Goal: Task Accomplishment & Management: Use online tool/utility

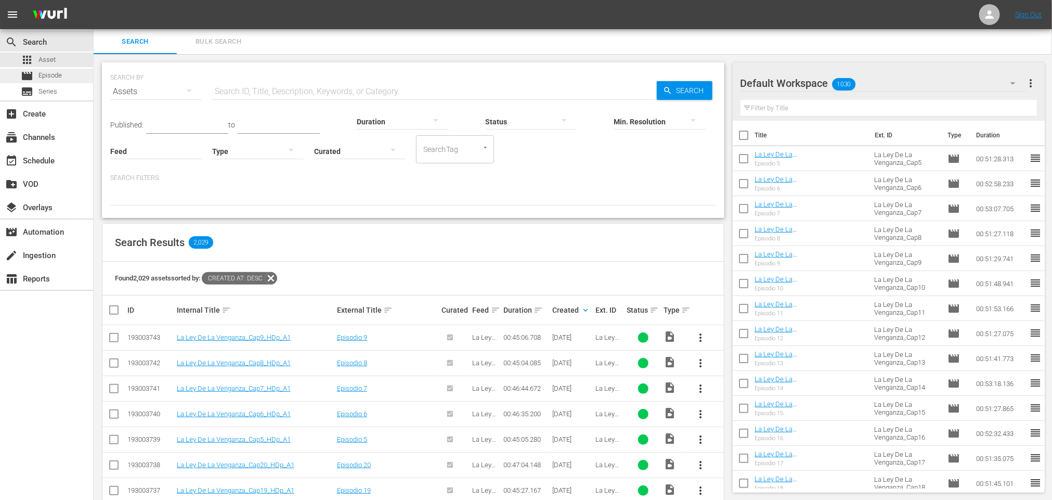
click at [50, 79] on span "Episode" at bounding box center [49, 75] width 23 height 10
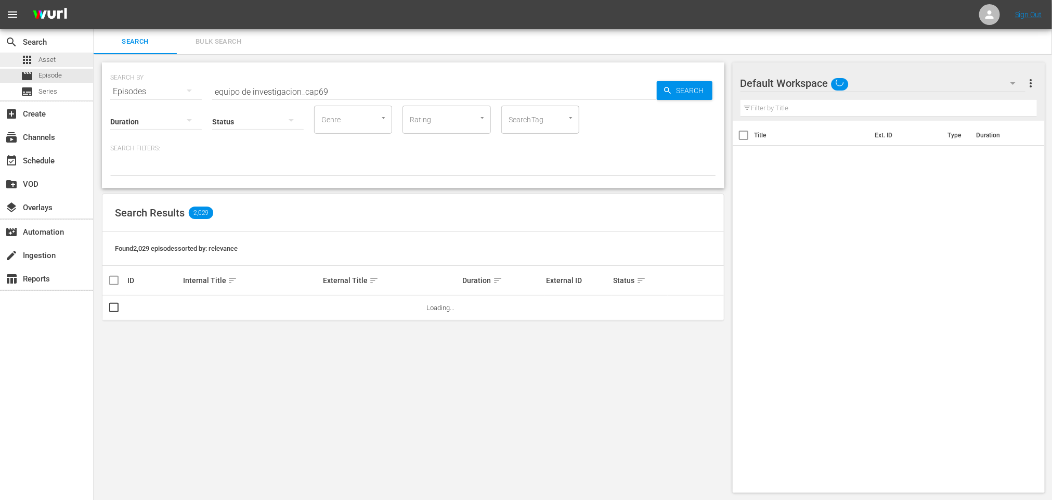
click at [54, 57] on span "Asset" at bounding box center [46, 60] width 17 height 10
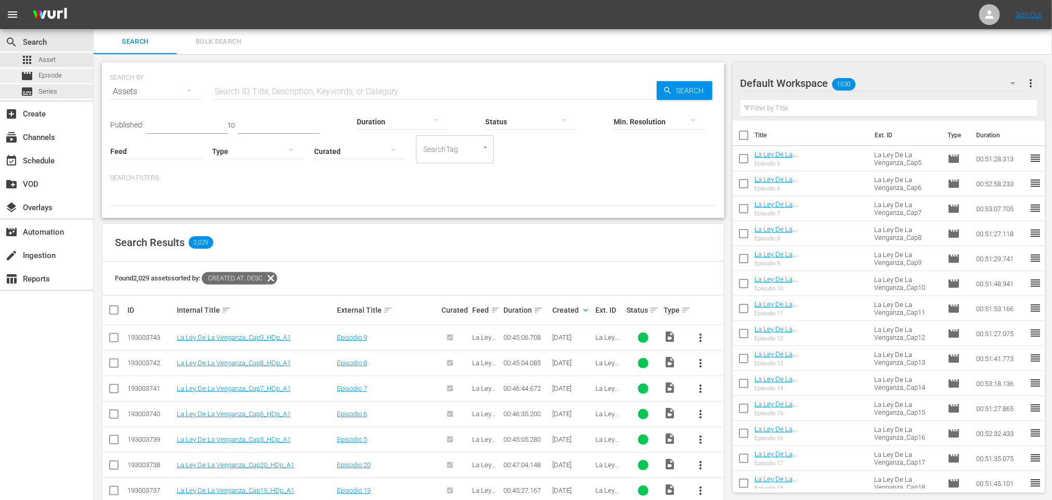
click at [50, 78] on span "Episode" at bounding box center [49, 75] width 23 height 10
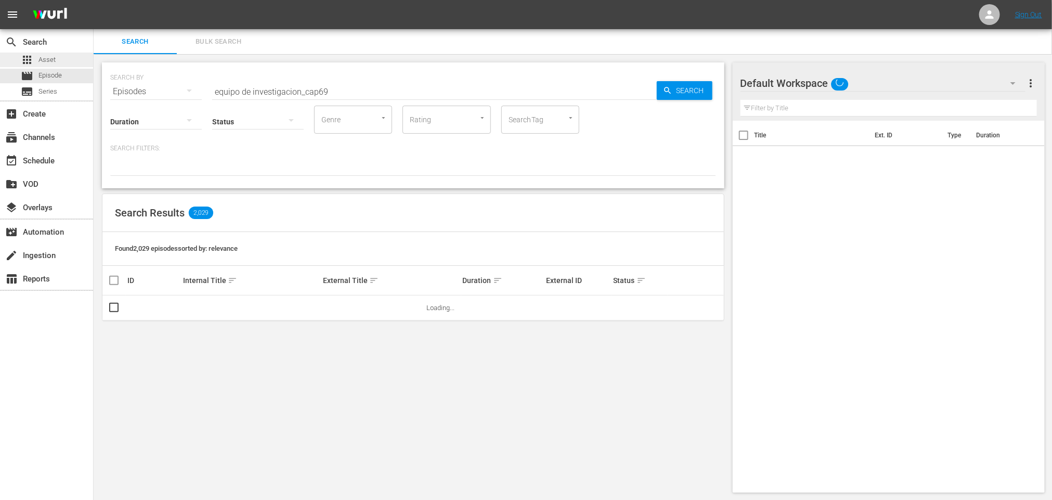
click at [44, 53] on div "apps Asset" at bounding box center [38, 60] width 35 height 15
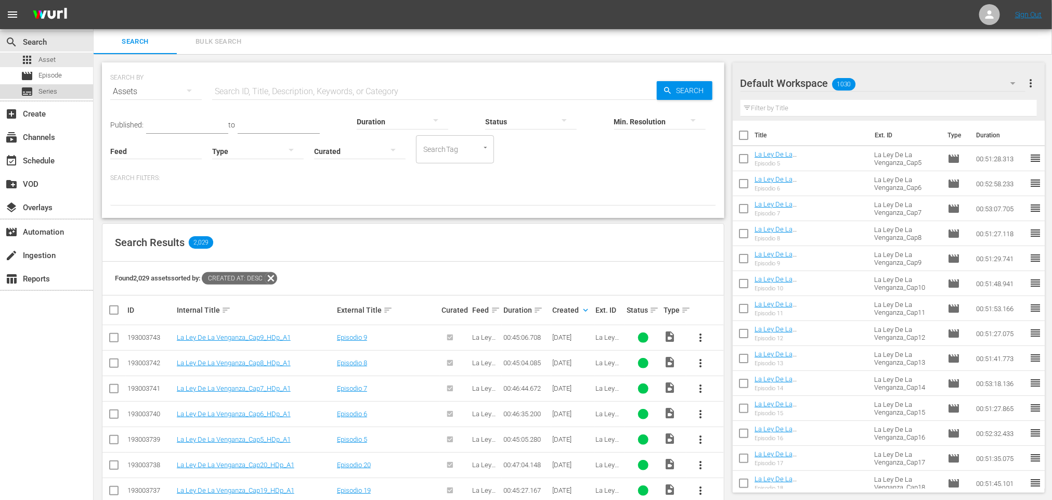
click at [33, 91] on div "subtitles Series" at bounding box center [39, 91] width 36 height 15
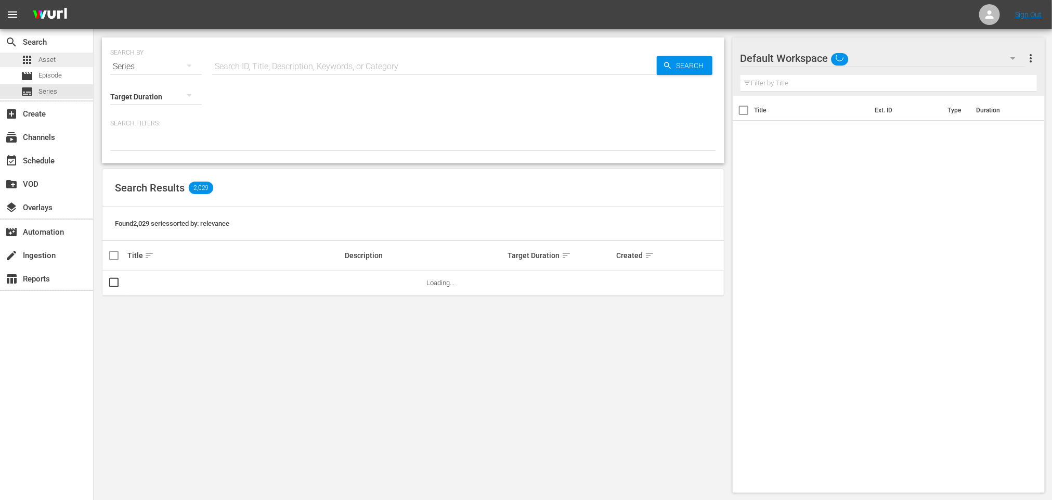
click at [45, 59] on span "Asset" at bounding box center [46, 60] width 17 height 10
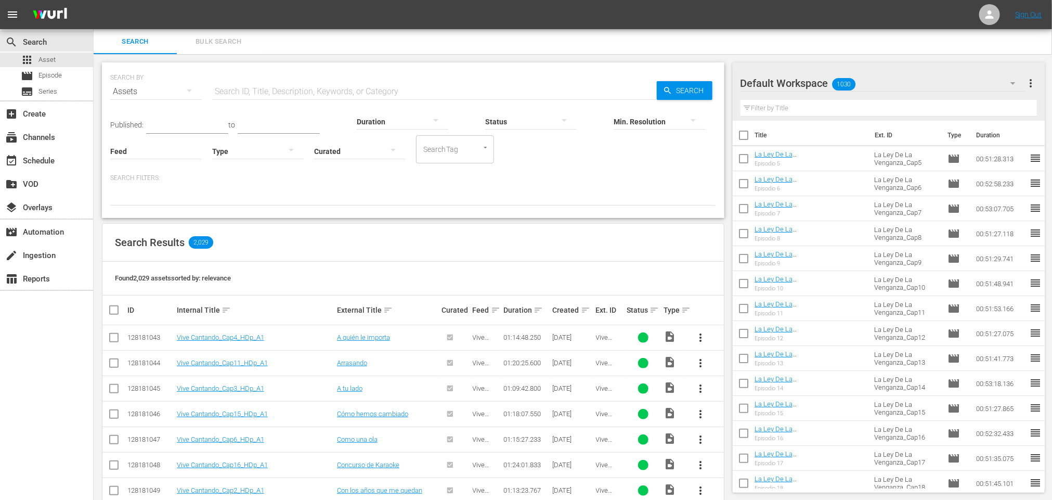
click at [577, 310] on div "Created sort" at bounding box center [573, 310] width 40 height 12
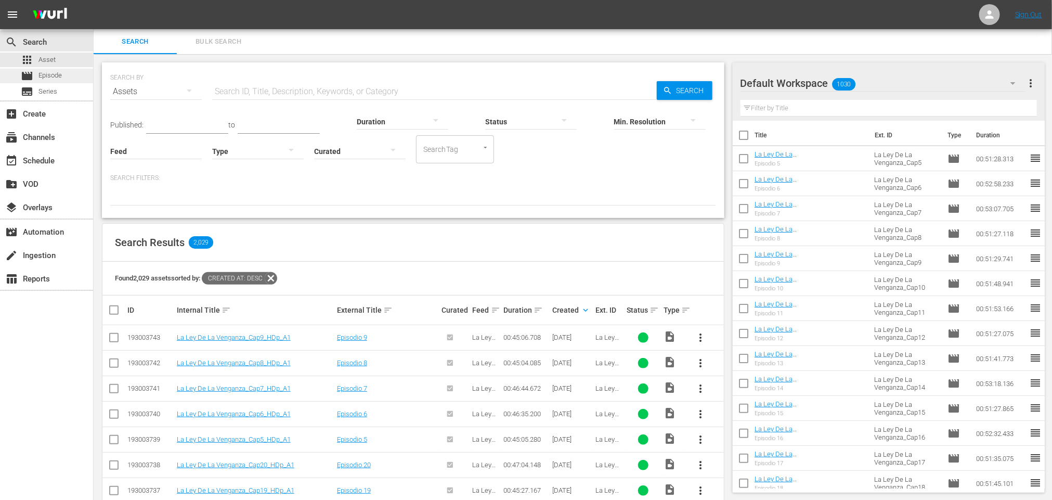
click at [42, 73] on span "Episode" at bounding box center [49, 75] width 23 height 10
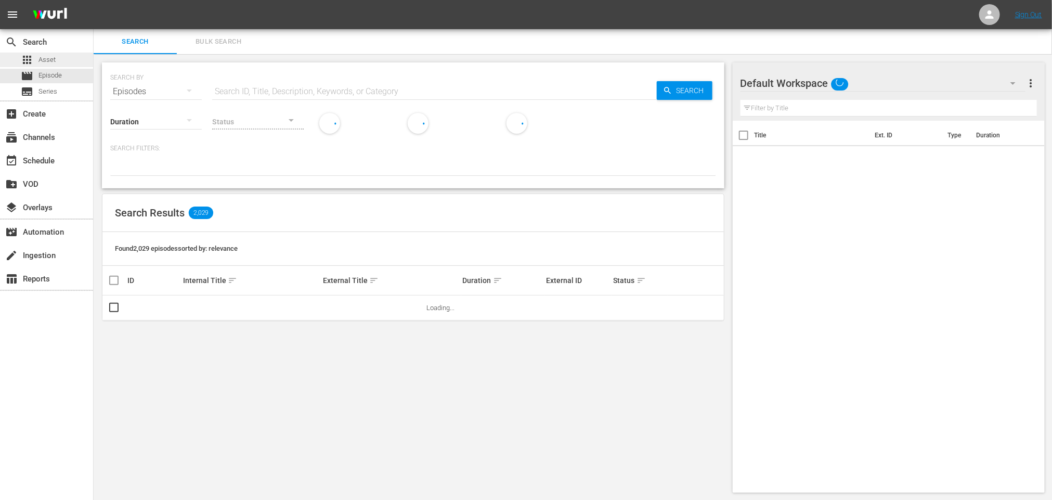
click at [45, 57] on span "Asset" at bounding box center [46, 60] width 17 height 10
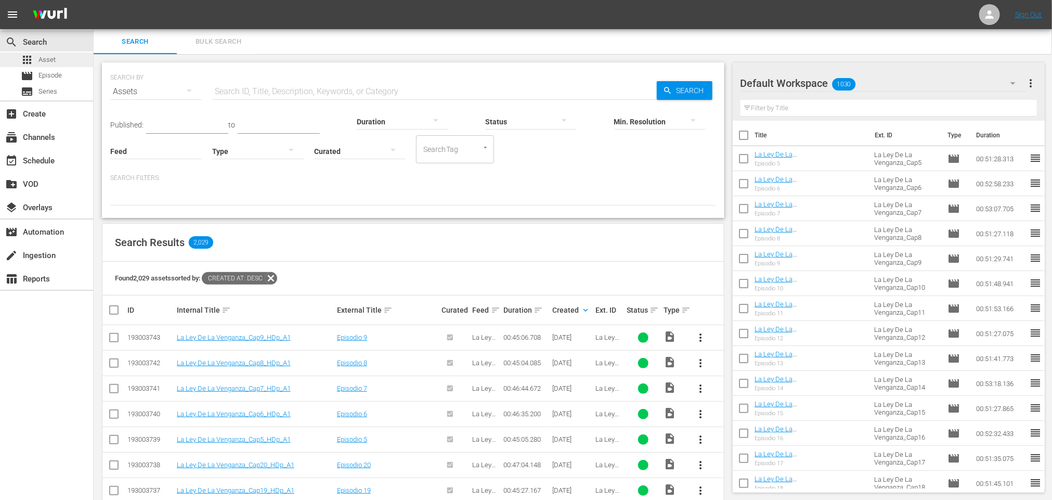
click at [46, 60] on span "Asset" at bounding box center [46, 60] width 17 height 10
click at [46, 70] on span "Episode" at bounding box center [49, 75] width 23 height 10
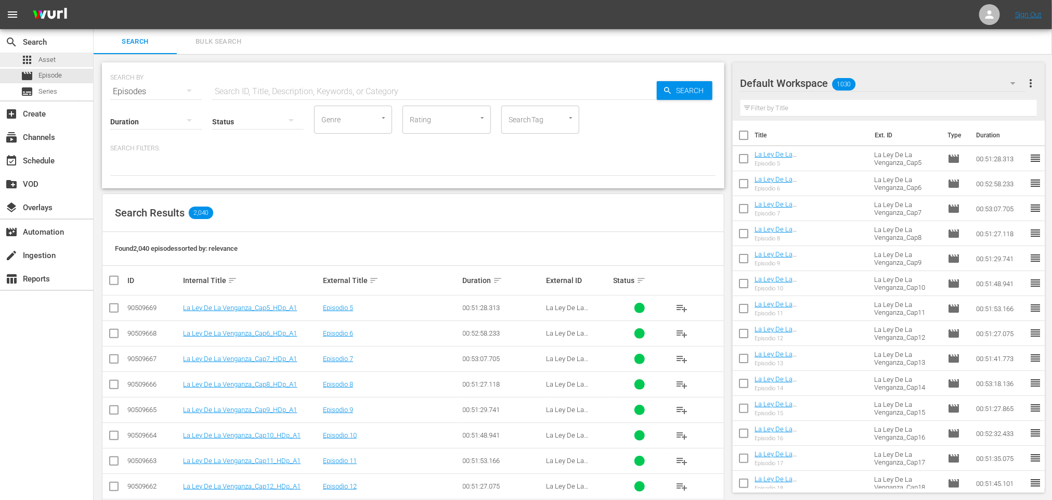
click at [43, 53] on div "apps Asset" at bounding box center [38, 60] width 35 height 15
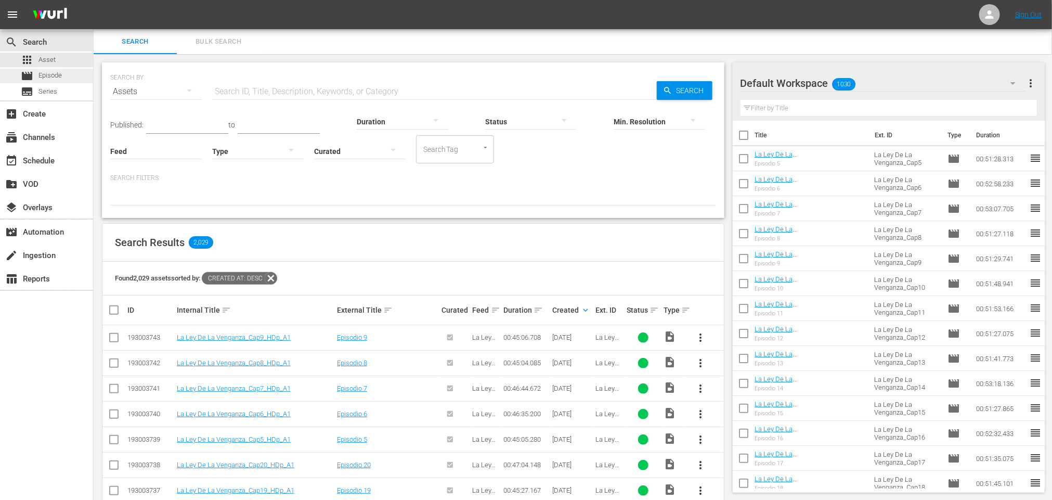
click at [50, 80] on span "Episode" at bounding box center [49, 75] width 23 height 10
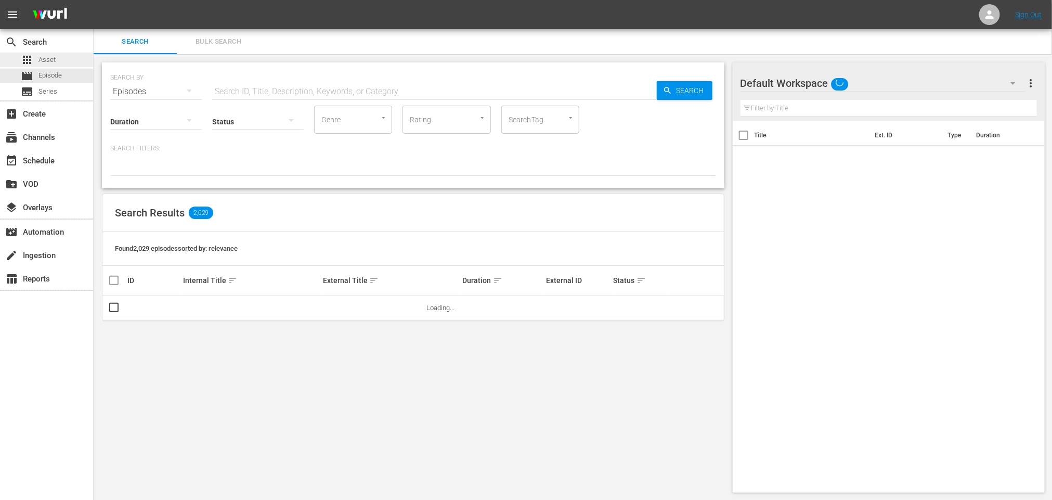
click at [56, 58] on span "Asset" at bounding box center [46, 60] width 17 height 10
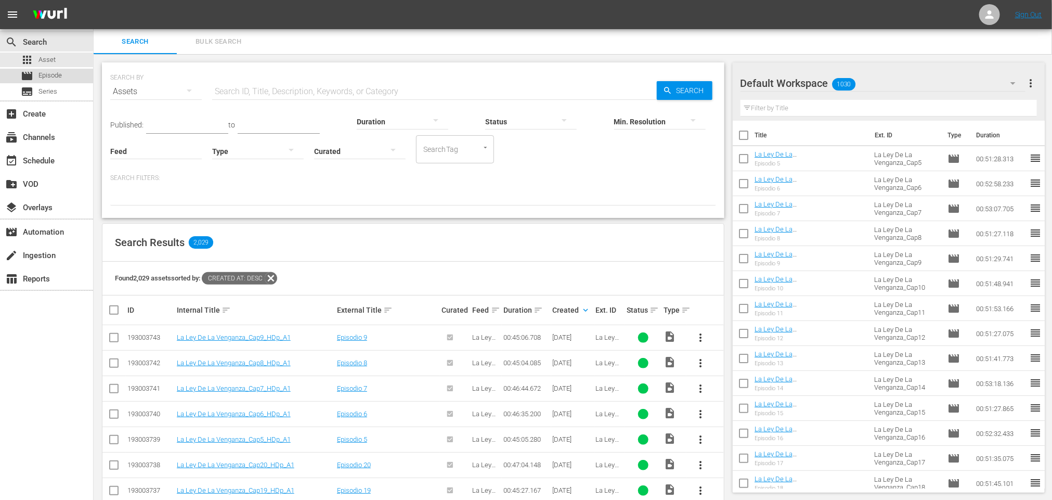
click at [47, 78] on span "Episode" at bounding box center [49, 75] width 23 height 10
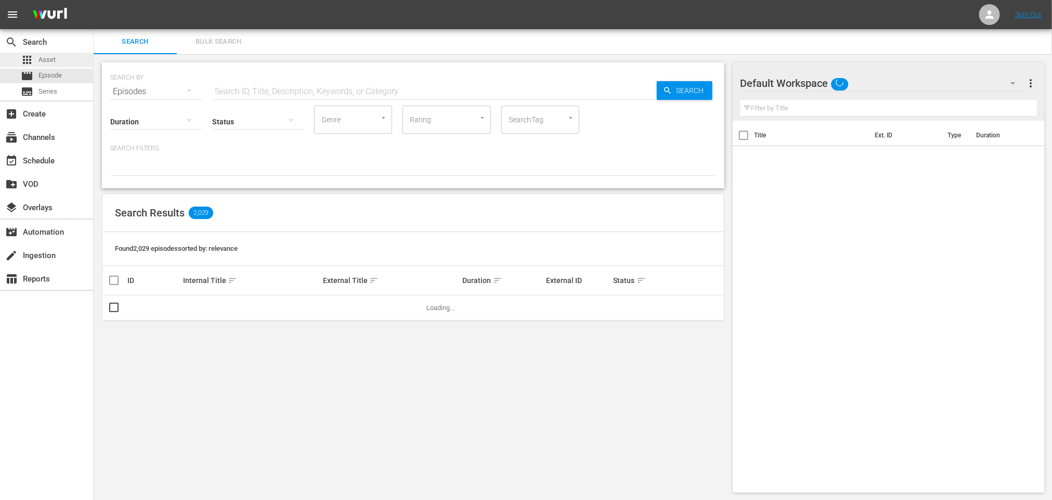
click at [42, 58] on span "Asset" at bounding box center [46, 60] width 17 height 10
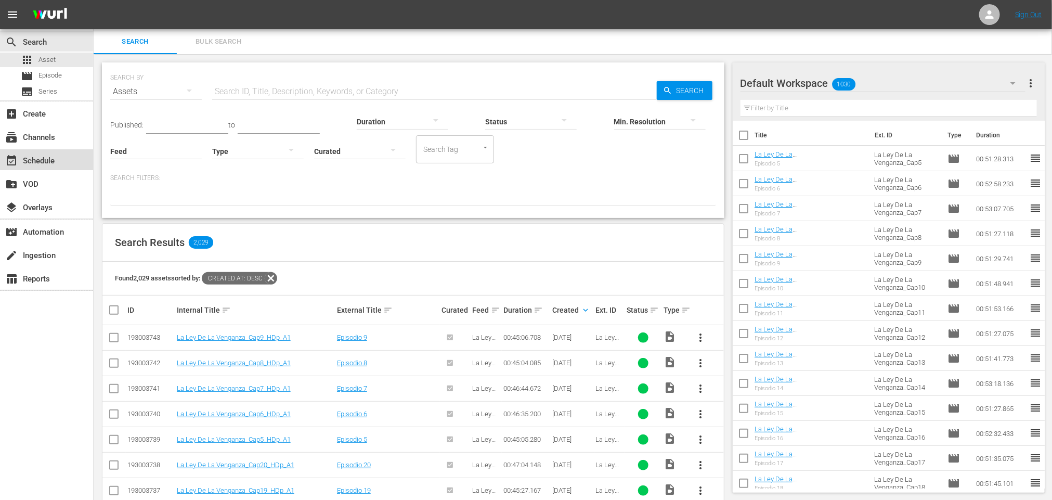
click at [41, 161] on div "event_available Schedule" at bounding box center [29, 158] width 58 height 9
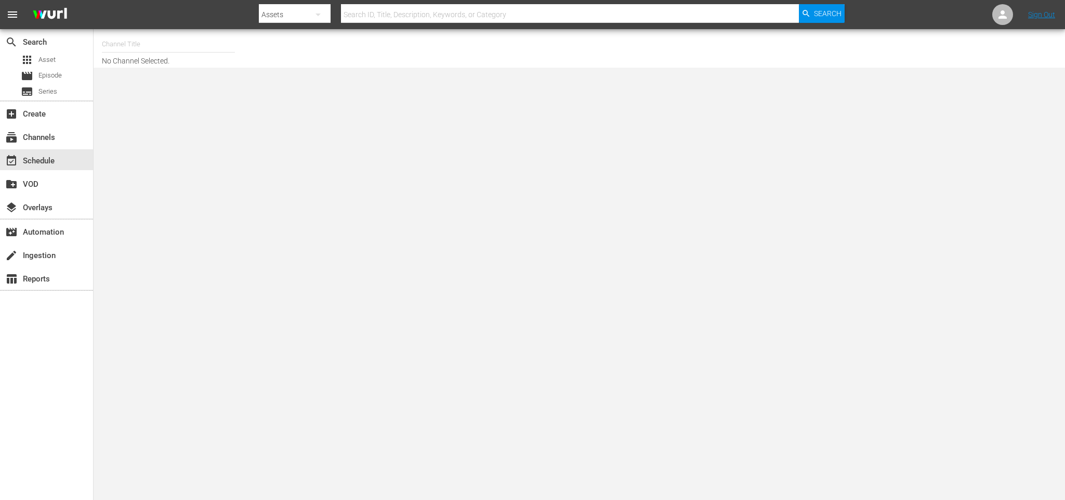
click at [158, 47] on input "text" at bounding box center [168, 44] width 133 height 25
click at [193, 72] on div "CYS, Cine y series (1560 - atresmedia_ceries_1)" at bounding box center [244, 73] width 269 height 25
type input "CYS, Cine y series (1560 - atresmedia_ceries_1)"
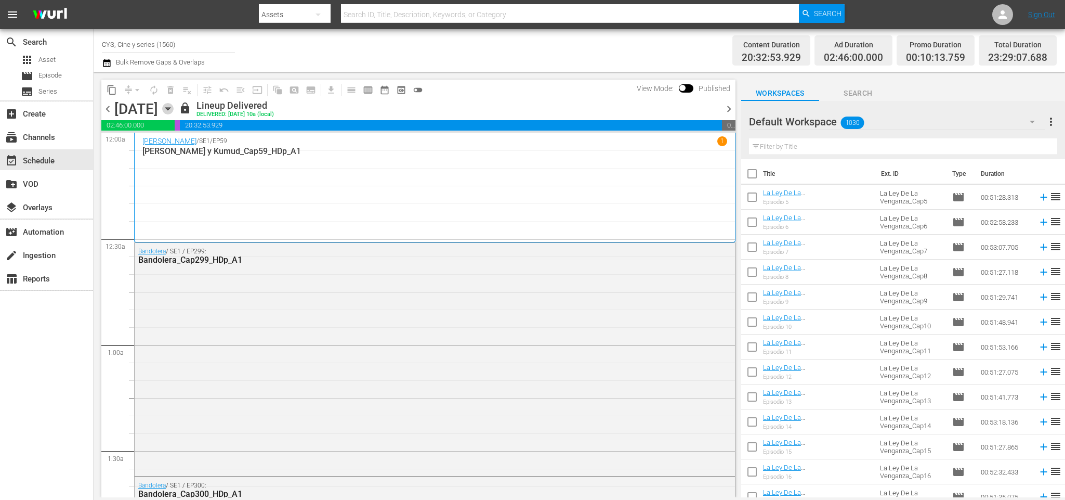
click at [174, 106] on icon "button" at bounding box center [167, 108] width 11 height 11
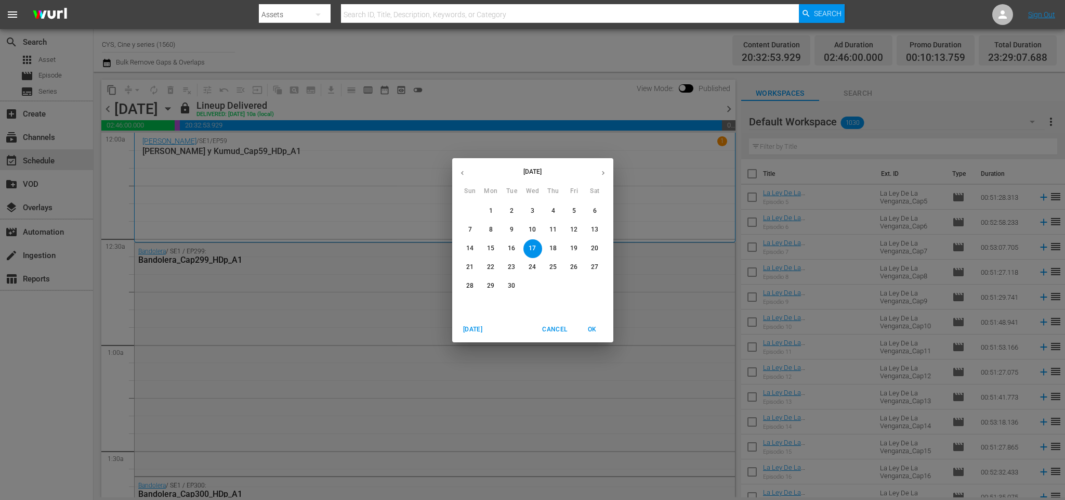
click at [606, 167] on button "button" at bounding box center [603, 173] width 20 height 20
click at [490, 226] on p "6" at bounding box center [491, 229] width 4 height 9
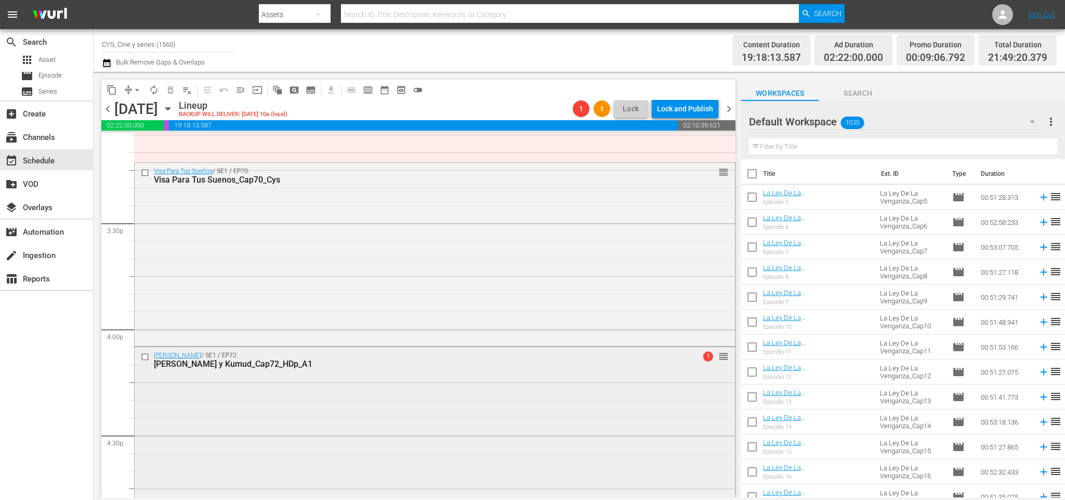
scroll to position [2964, 0]
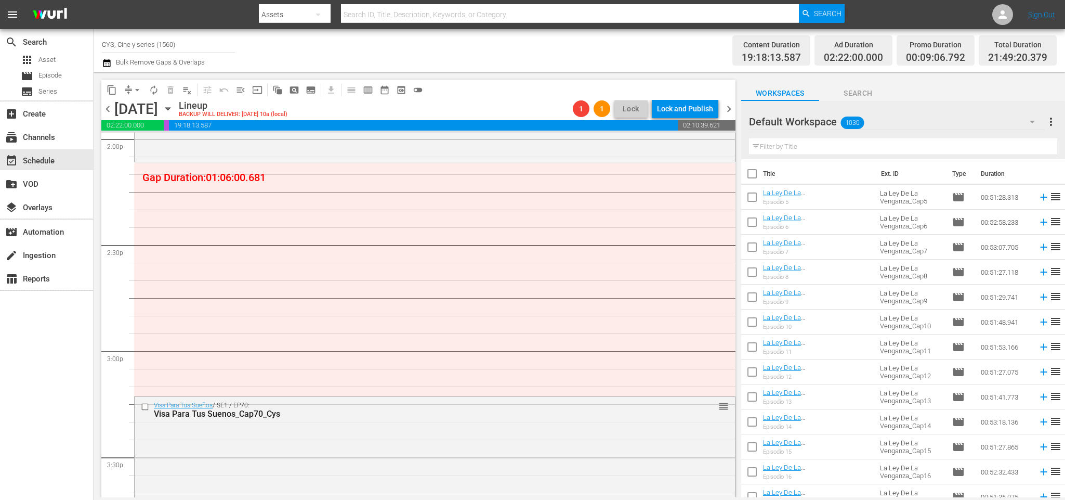
drag, startPoint x: 40, startPoint y: 327, endPoint x: 72, endPoint y: 320, distance: 32.8
click at [40, 327] on div "search Search apps Asset movie Episode subtitles Series add_box Create subscrip…" at bounding box center [47, 279] width 94 height 500
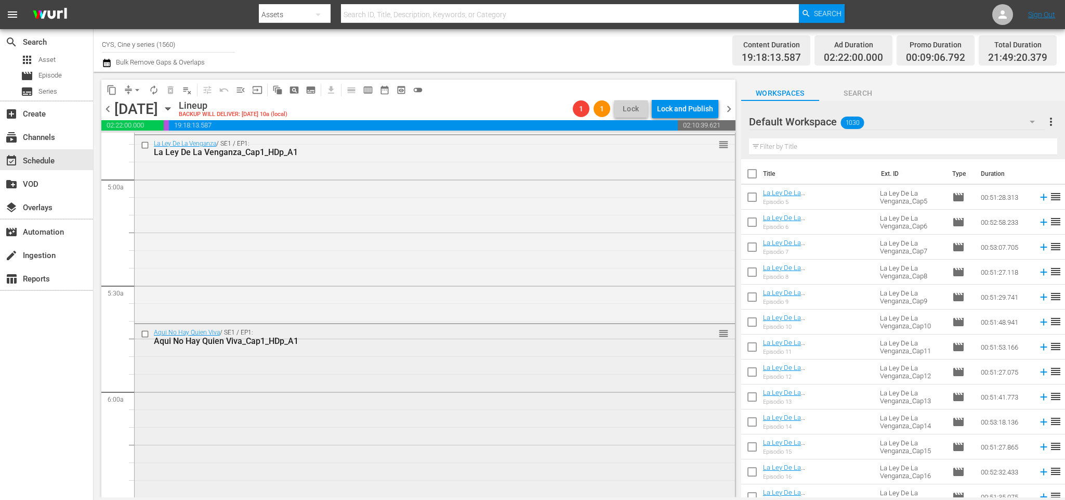
scroll to position [1092, 0]
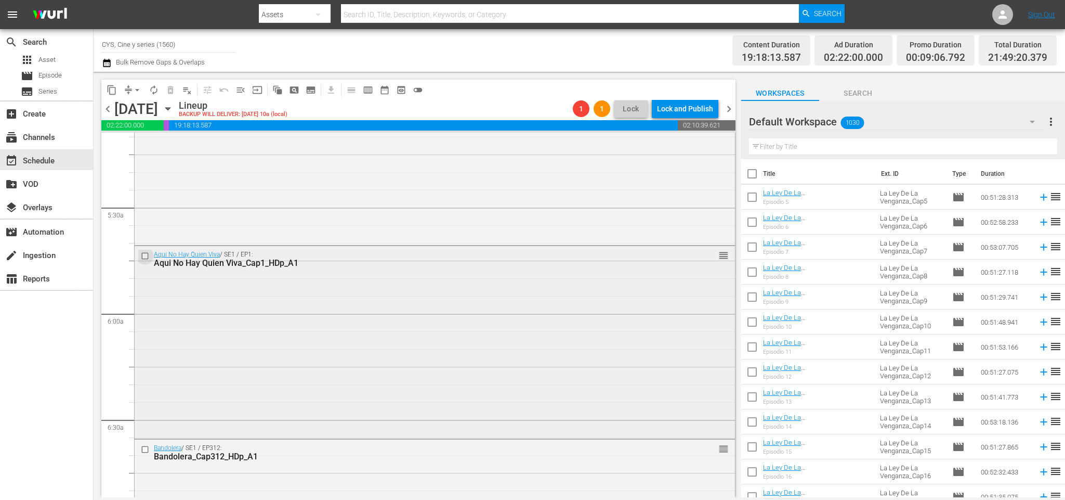
click at [142, 258] on input "checkbox" at bounding box center [146, 256] width 11 height 9
click at [145, 257] on input "checkbox" at bounding box center [146, 256] width 11 height 9
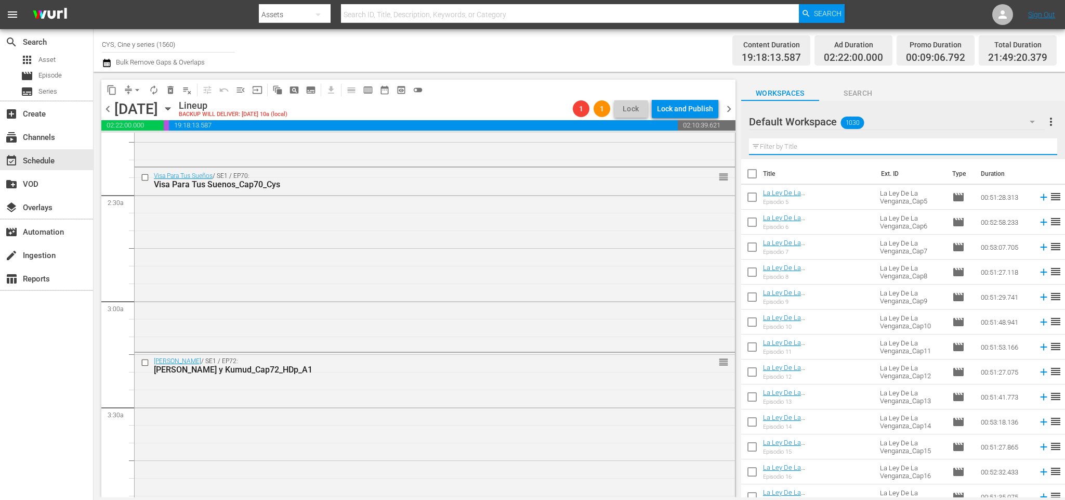
click at [833, 150] on input "text" at bounding box center [903, 146] width 308 height 17
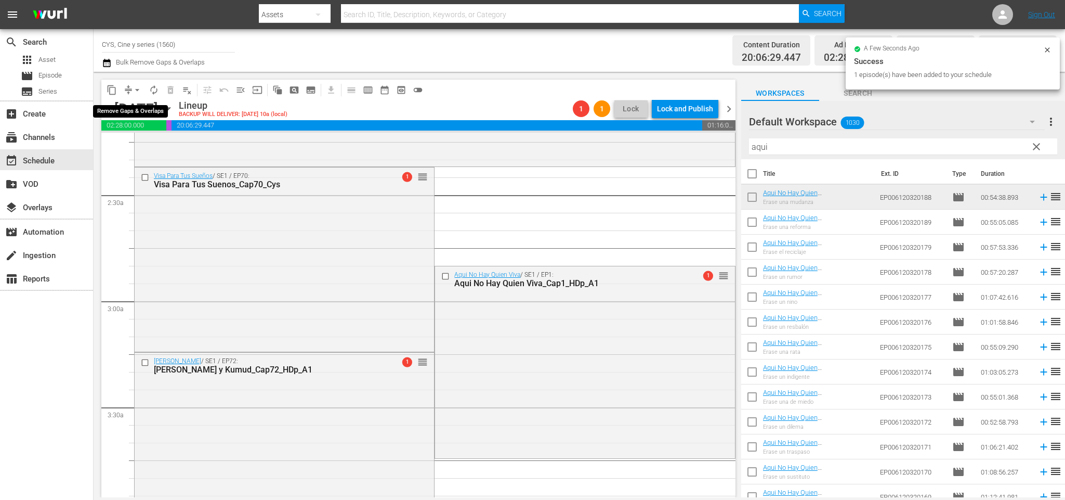
click at [133, 93] on span "arrow_drop_down" at bounding box center [137, 90] width 10 height 10
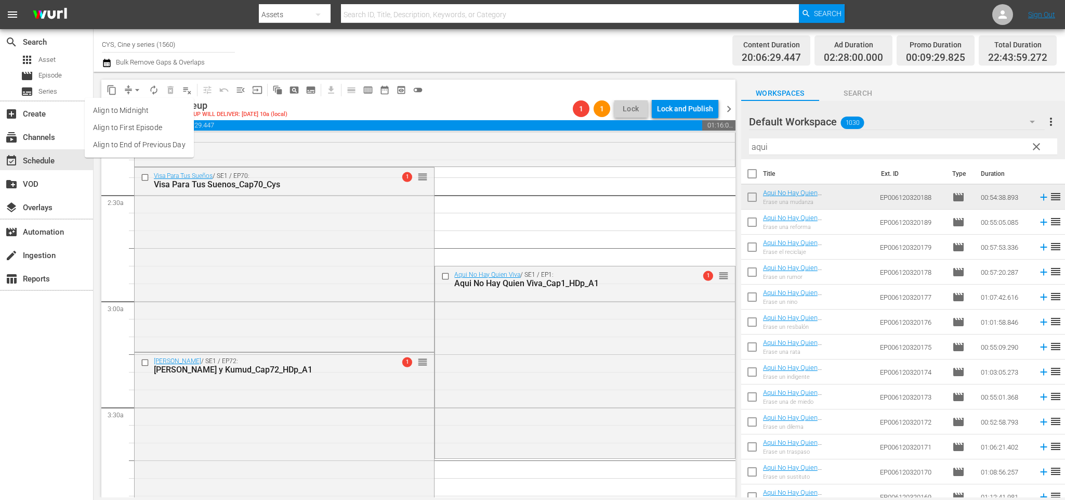
click at [139, 139] on li "Align to End of Previous Day" at bounding box center [139, 144] width 109 height 17
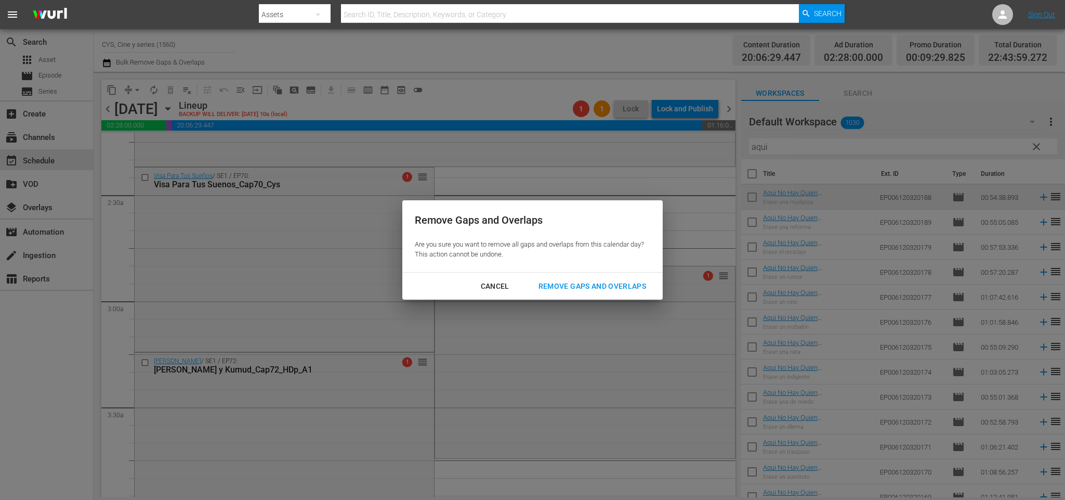
click at [560, 284] on div "Remove Gaps and Overlaps" at bounding box center [592, 286] width 124 height 13
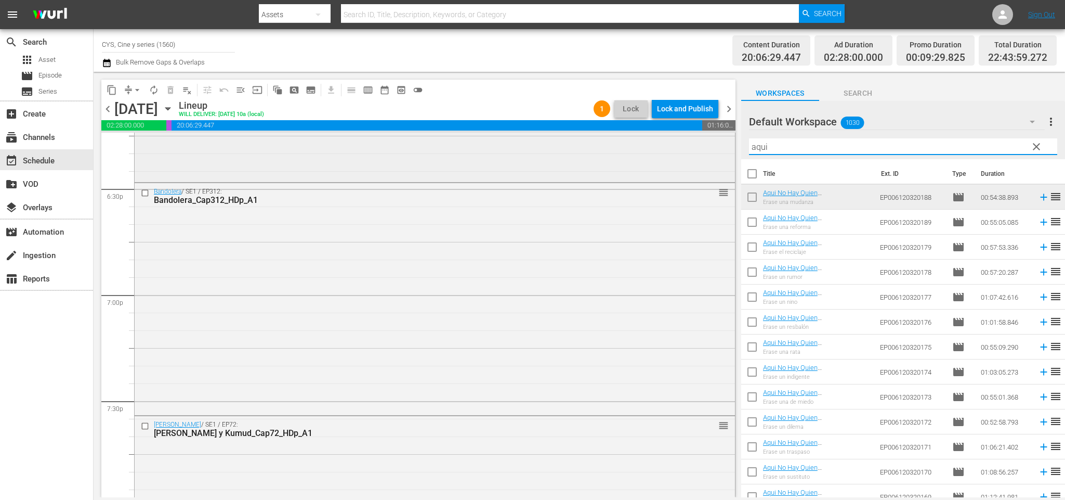
scroll to position [3819, 0]
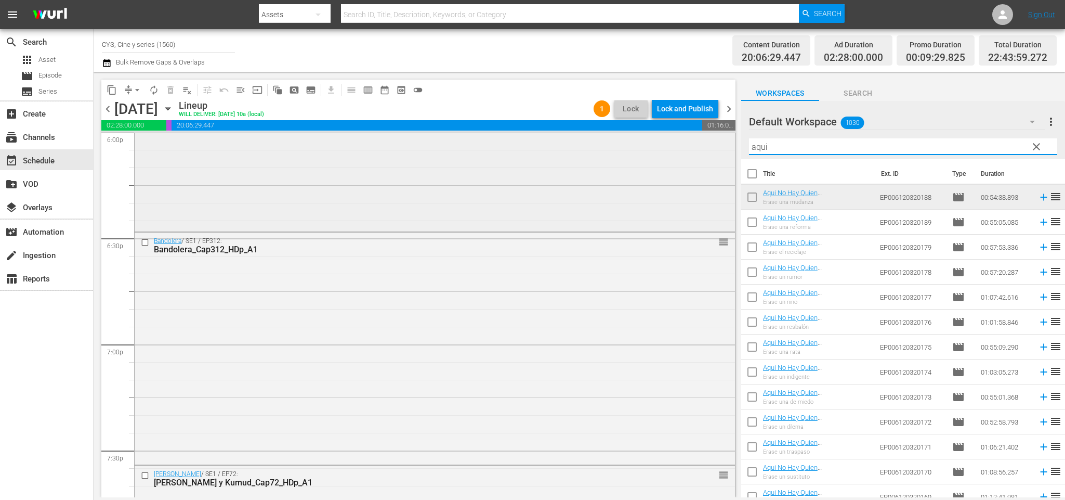
drag, startPoint x: 841, startPoint y: 142, endPoint x: 507, endPoint y: 146, distance: 333.8
click at [516, 142] on div "content_copy compress arrow_drop_down autorenew_outlined delete_forever_outline…" at bounding box center [580, 284] width 972 height 425
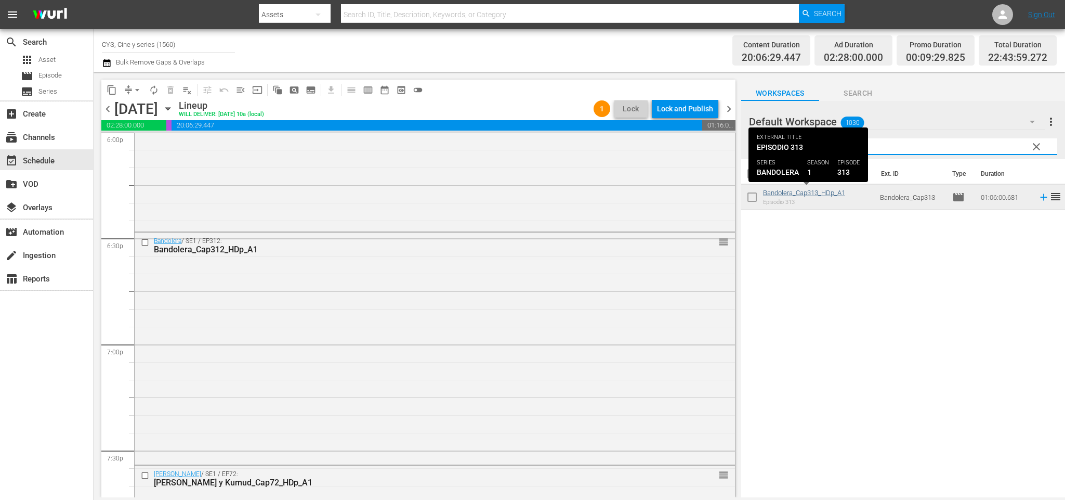
type input "313"
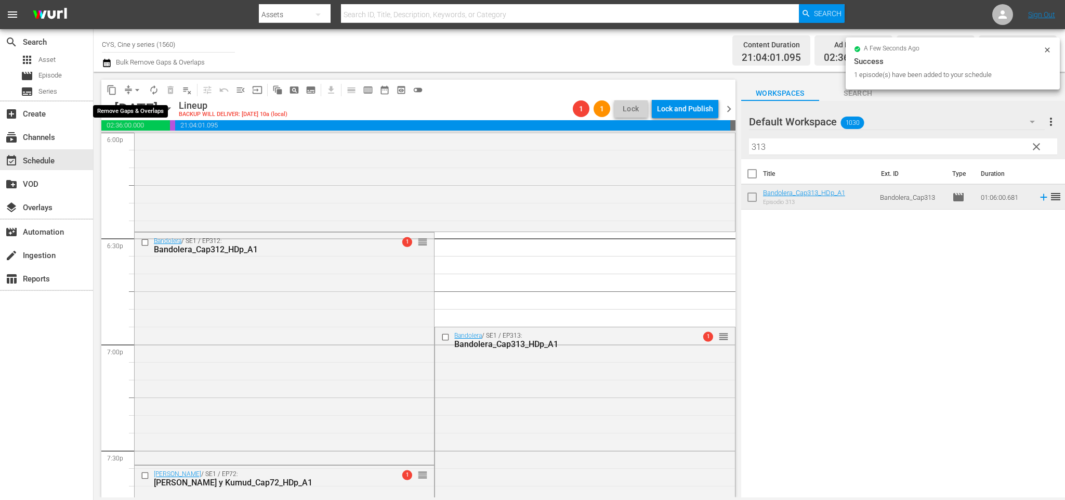
click at [136, 93] on span "arrow_drop_down" at bounding box center [137, 90] width 10 height 10
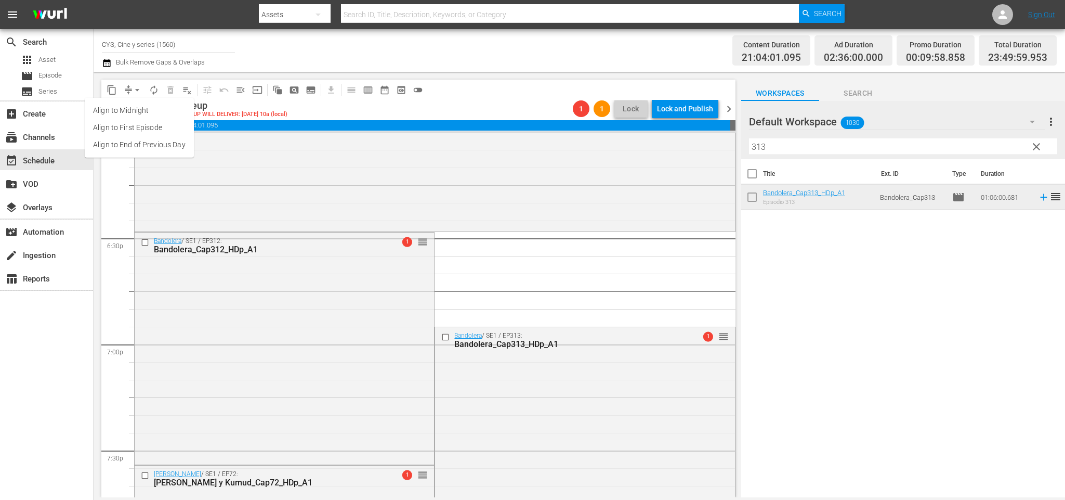
click at [157, 145] on li "Align to End of Previous Day" at bounding box center [139, 144] width 109 height 17
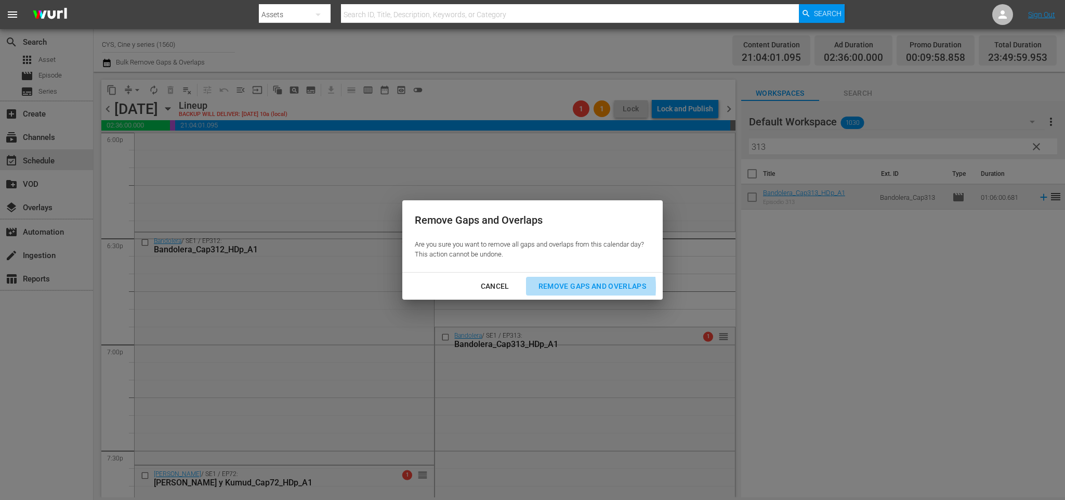
click at [562, 285] on div "Remove Gaps and Overlaps" at bounding box center [592, 286] width 124 height 13
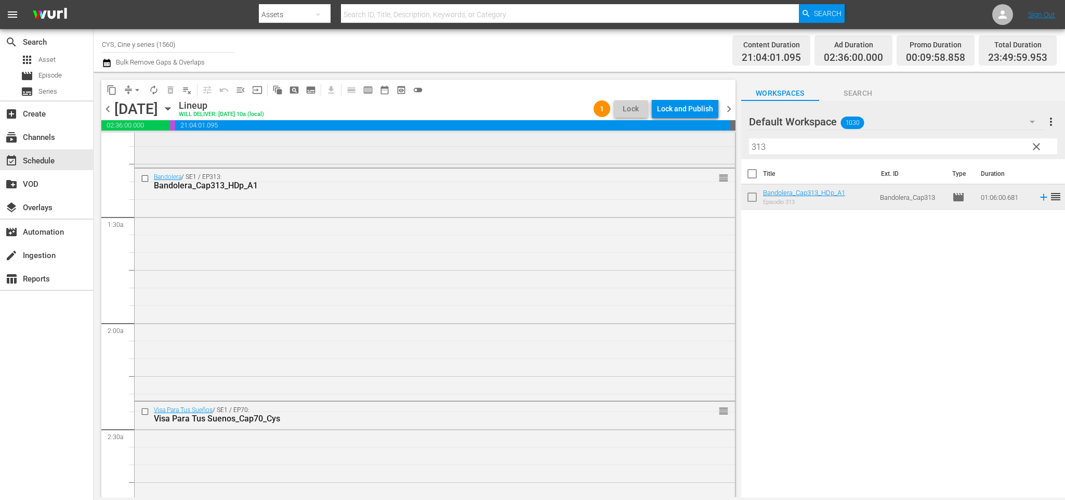
scroll to position [0, 0]
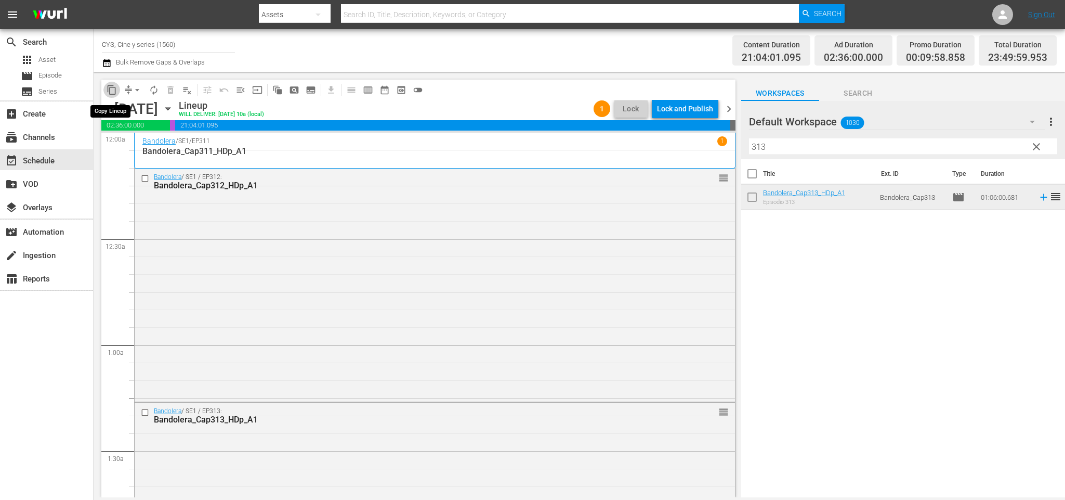
click at [111, 90] on span "content_copy" at bounding box center [112, 90] width 10 height 10
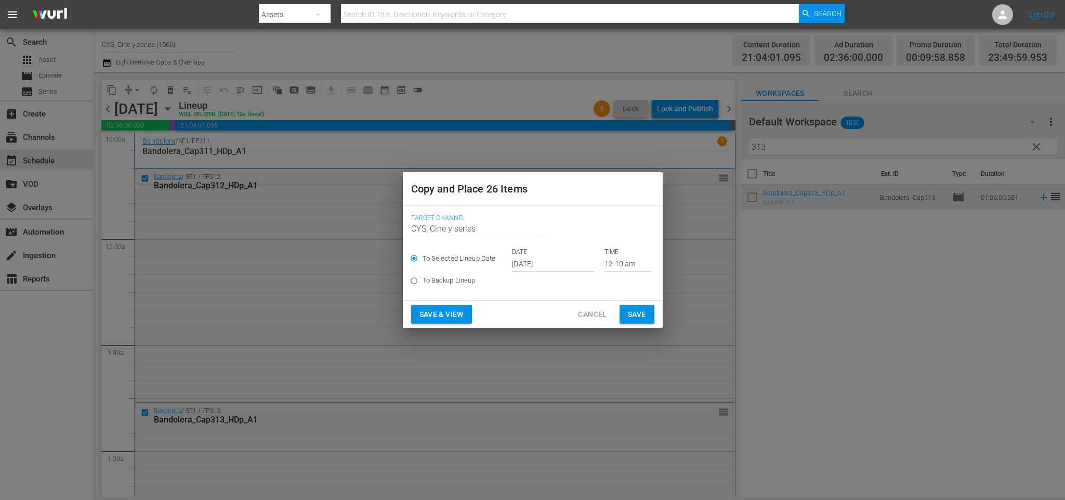
click at [600, 309] on span "Cancel" at bounding box center [592, 314] width 29 height 13
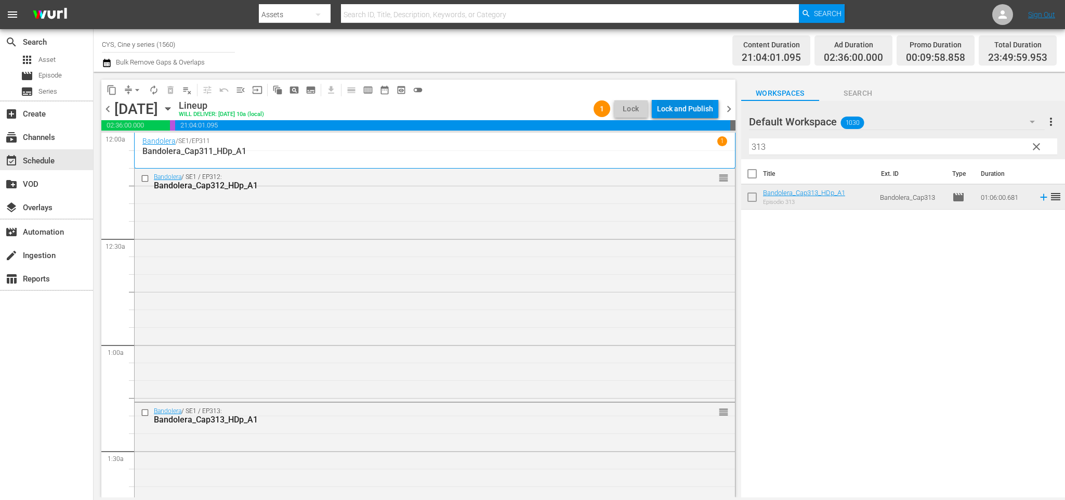
click at [687, 107] on div "Lock and Publish" at bounding box center [685, 108] width 56 height 19
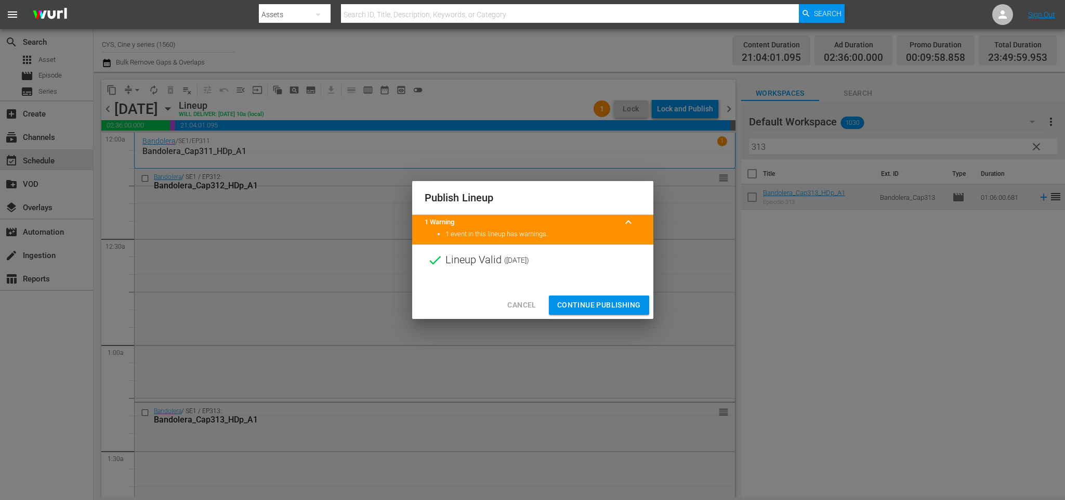
click at [591, 295] on button "Continue Publishing" at bounding box center [599, 304] width 100 height 19
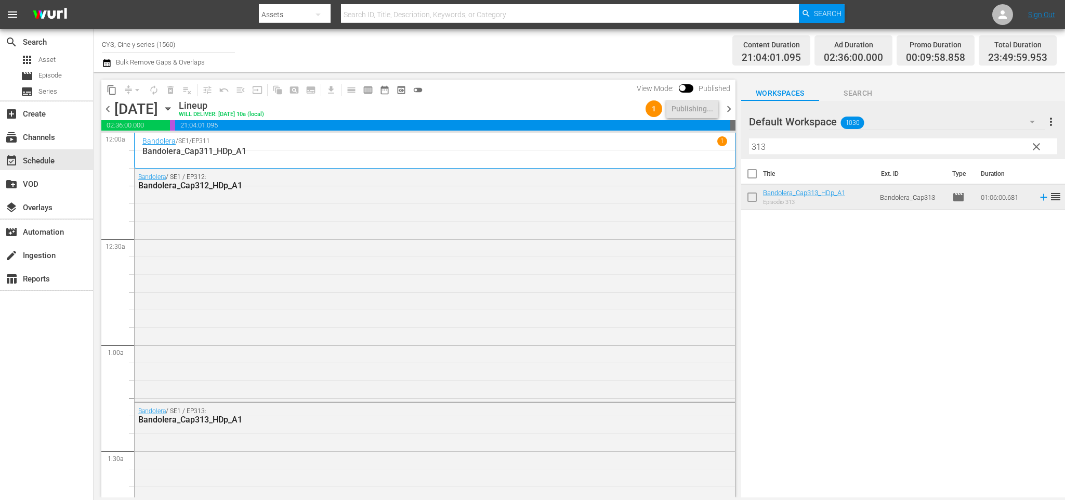
click at [730, 106] on span "chevron_right" at bounding box center [729, 108] width 13 height 13
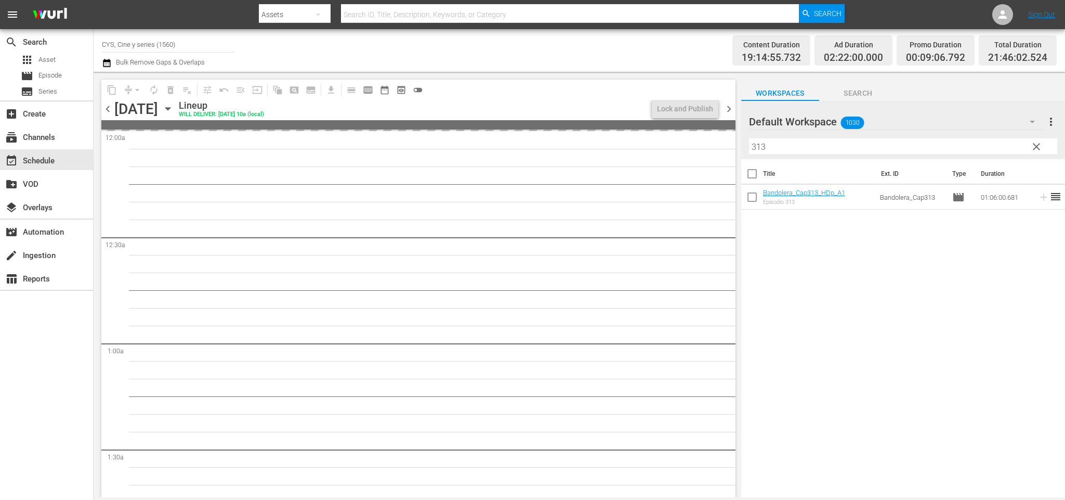
click at [111, 107] on span "chevron_left" at bounding box center [107, 108] width 13 height 13
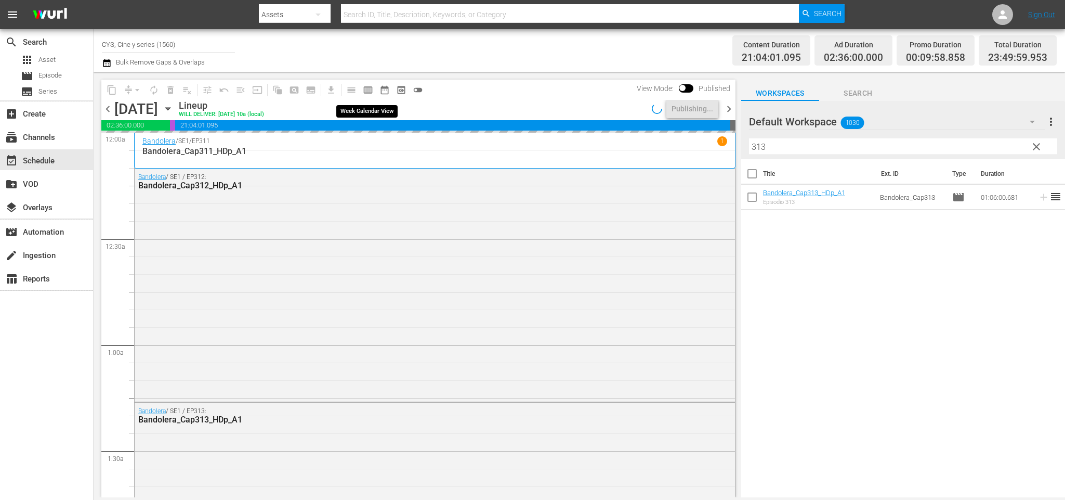
click at [370, 83] on button "calendar_view_week_outlined" at bounding box center [368, 90] width 17 height 17
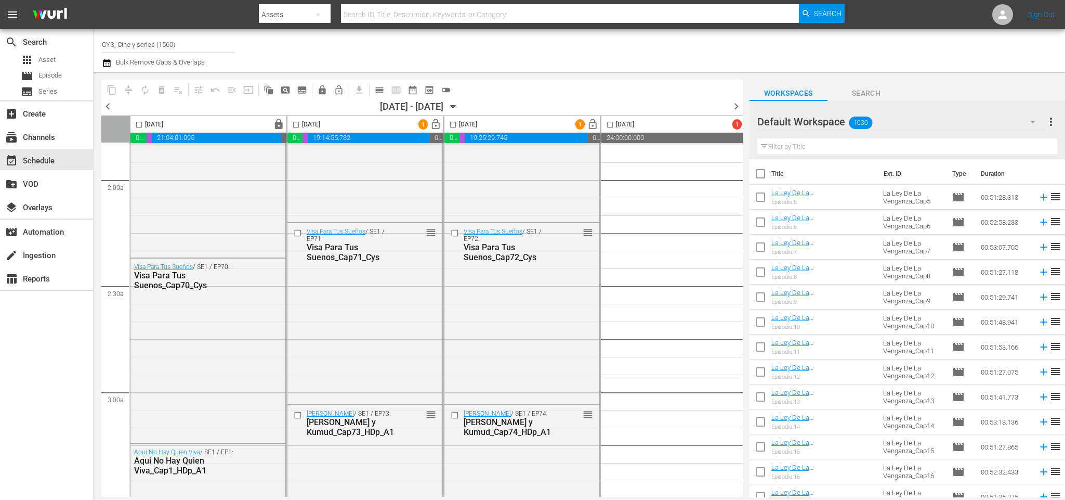
scroll to position [468, 0]
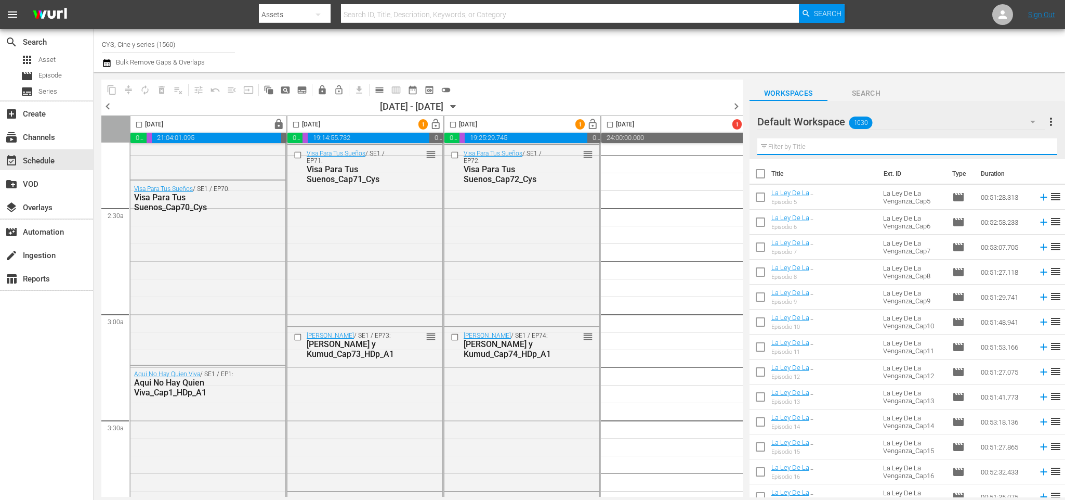
click at [849, 147] on input "text" at bounding box center [908, 146] width 300 height 17
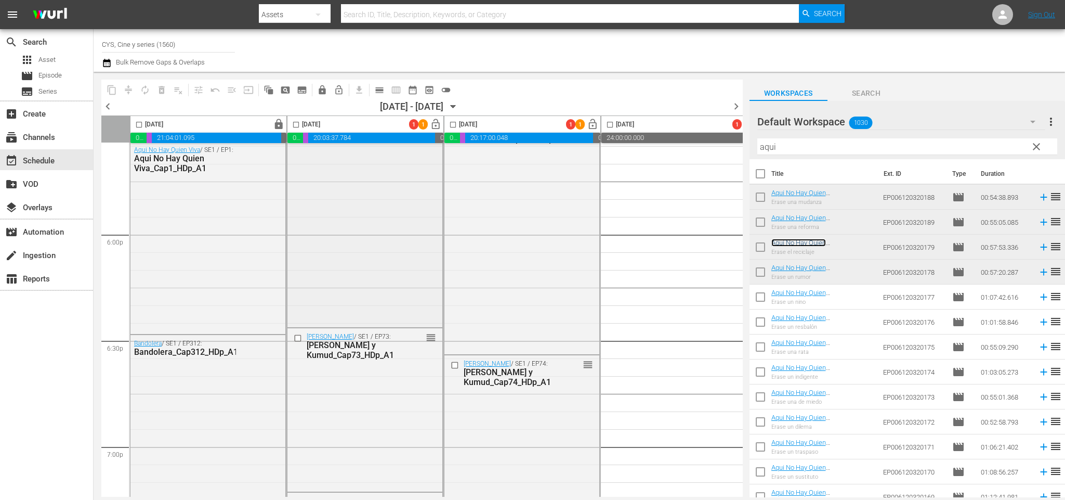
scroll to position [3652, 0]
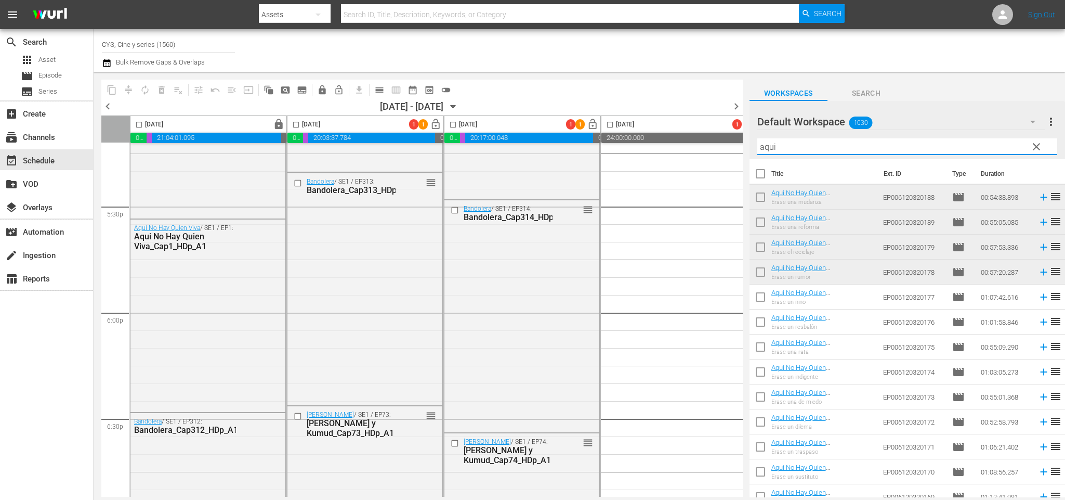
drag, startPoint x: 827, startPoint y: 144, endPoint x: 603, endPoint y: 144, distance: 224.6
click at [603, 144] on div "content_copy compress autorenew_outlined delete_forever_outlined playlist_remov…" at bounding box center [580, 284] width 972 height 425
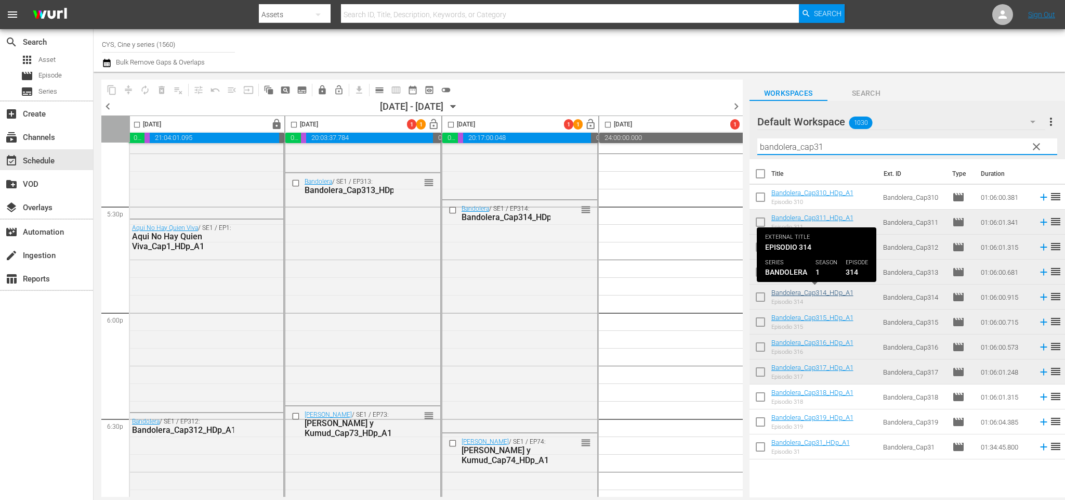
type input "bandolera_cap31"
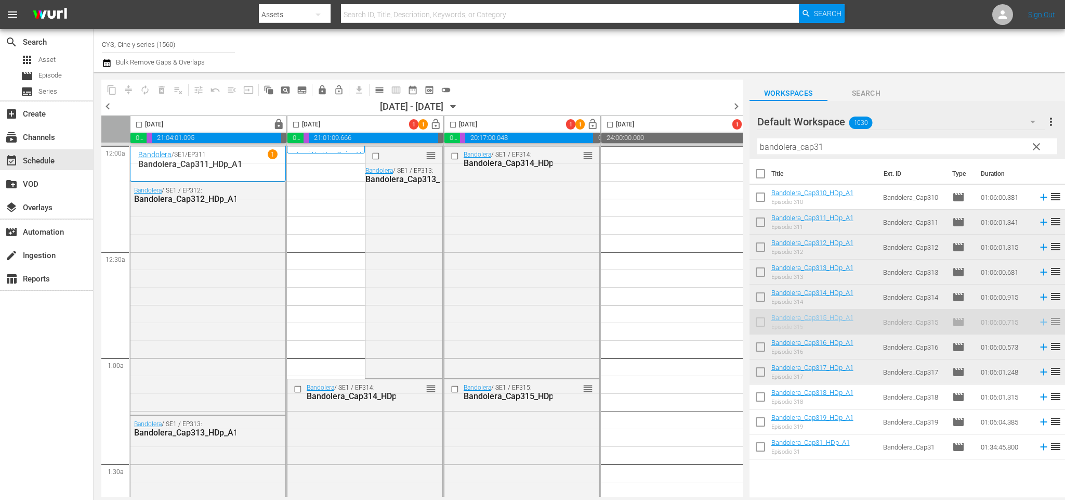
scroll to position [3652, 2]
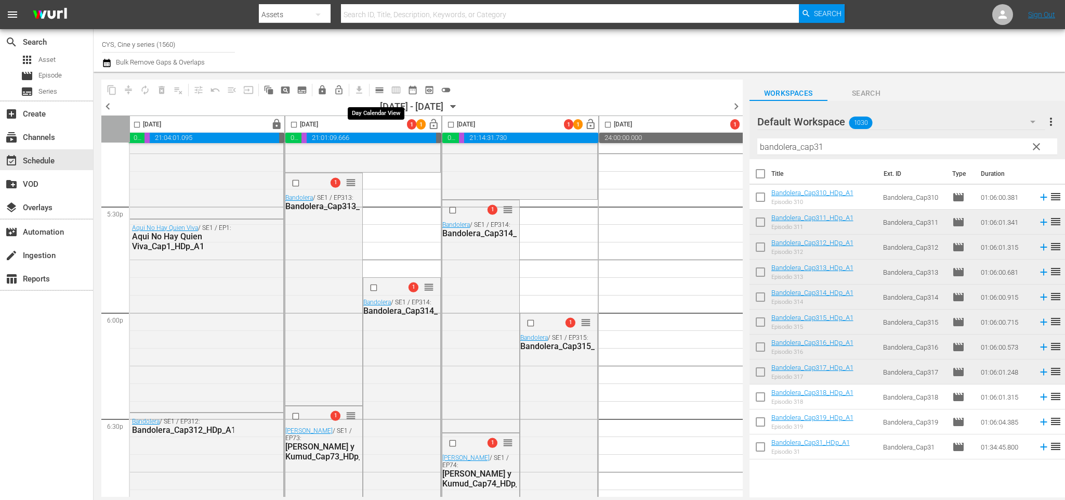
click at [377, 91] on span "calendar_view_day_outlined" at bounding box center [379, 90] width 10 height 10
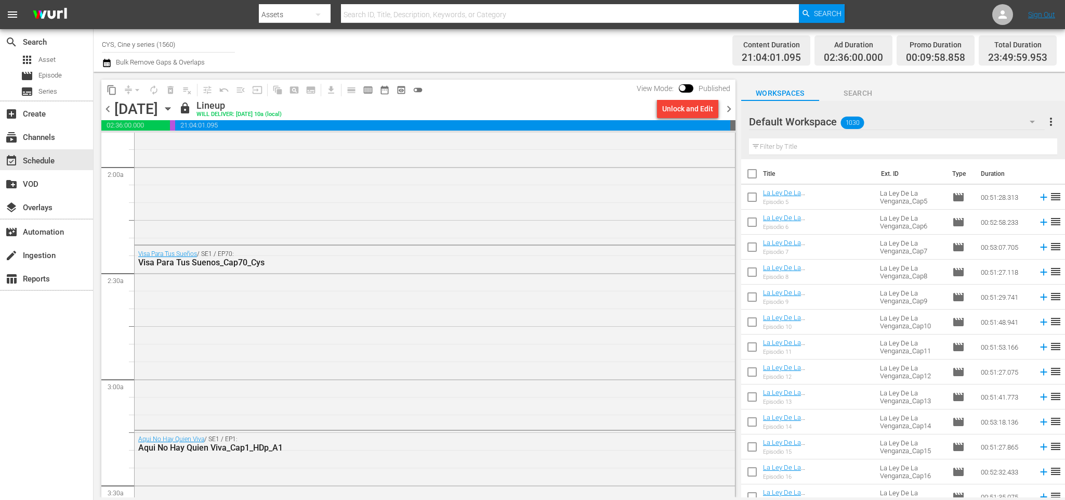
scroll to position [702, 0]
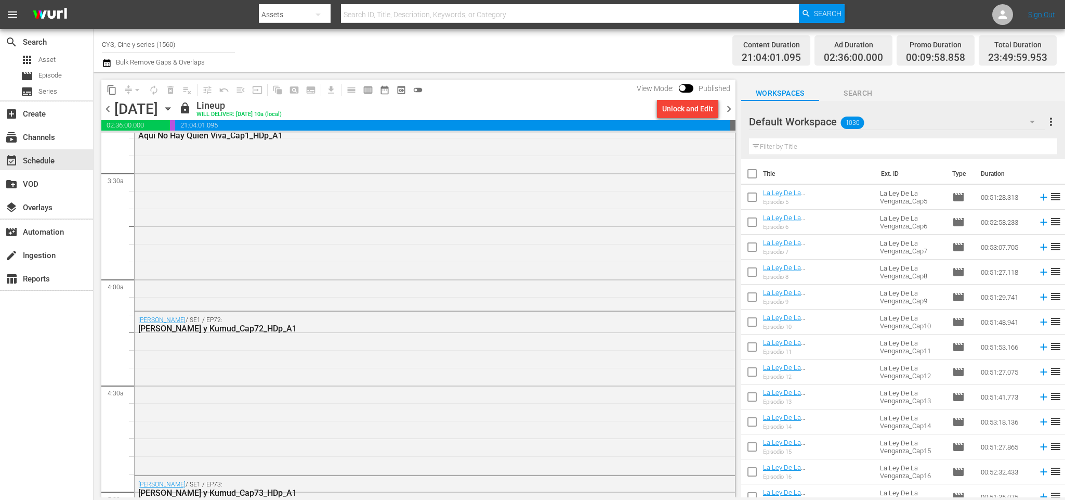
click at [729, 108] on span "chevron_right" at bounding box center [729, 108] width 13 height 13
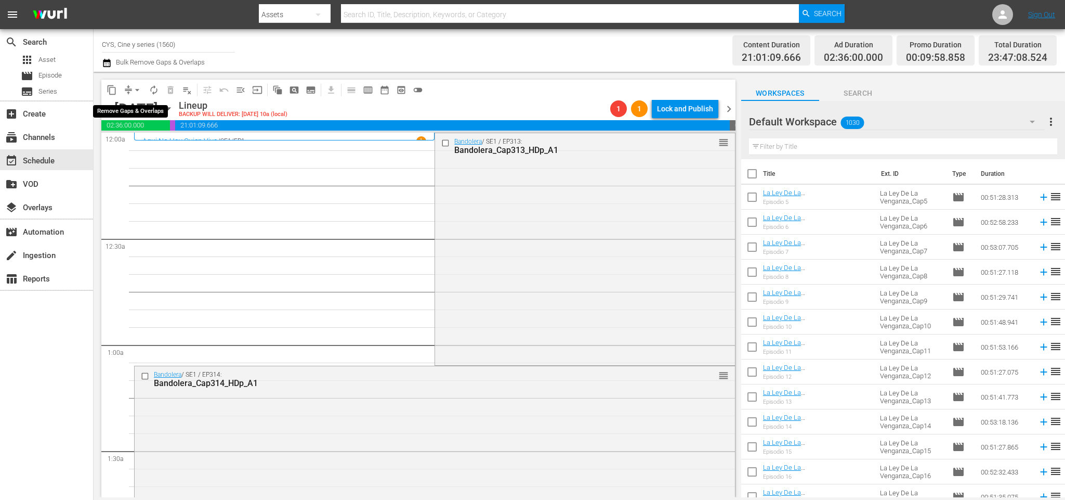
click at [136, 89] on span "arrow_drop_down" at bounding box center [137, 90] width 10 height 10
click at [148, 137] on li "Align to End of Previous Day" at bounding box center [139, 144] width 109 height 17
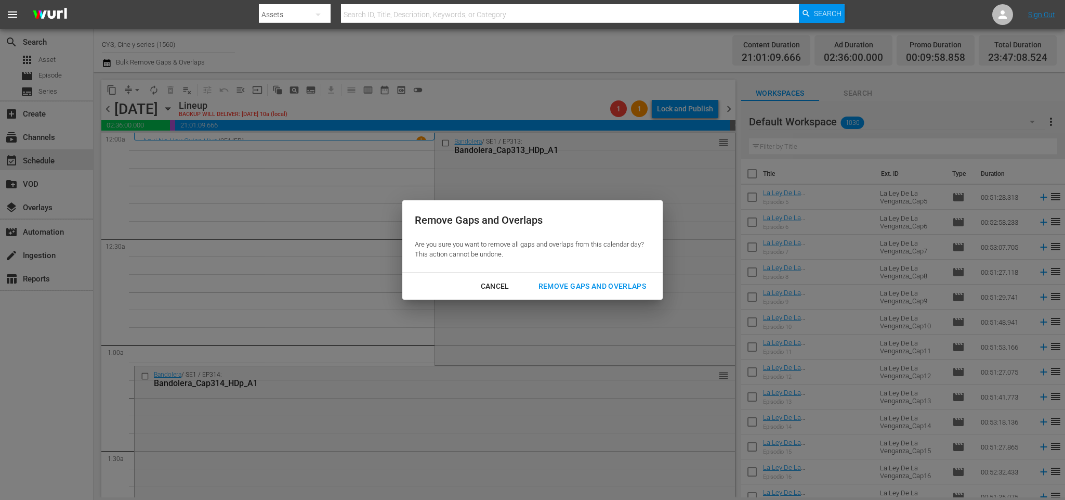
click at [576, 287] on div "Remove Gaps and Overlaps" at bounding box center [592, 286] width 124 height 13
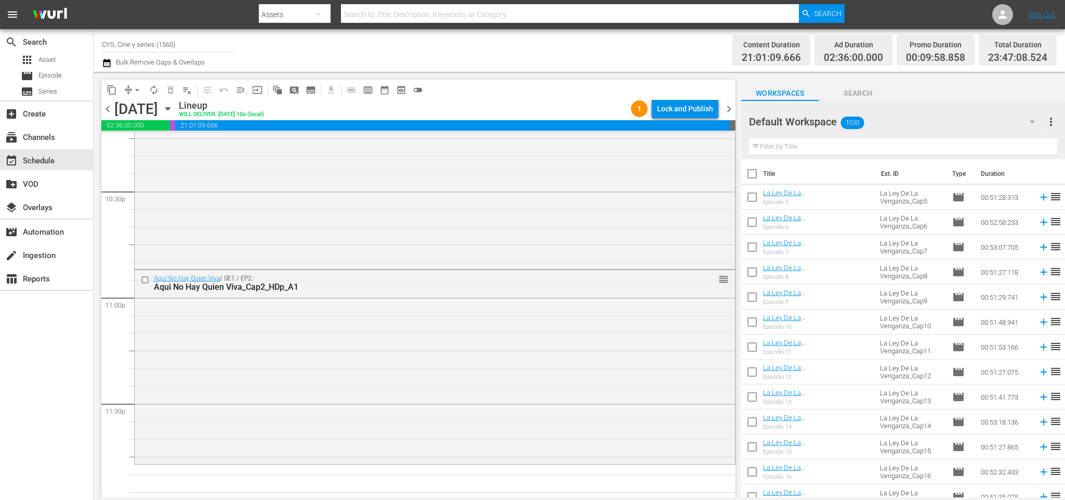
scroll to position [4726, 0]
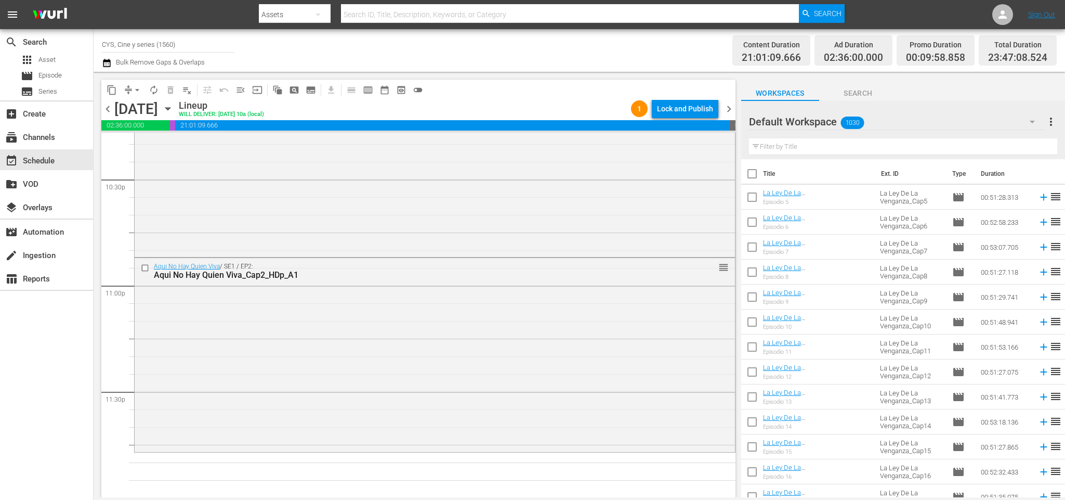
click at [829, 145] on input "text" at bounding box center [903, 146] width 308 height 17
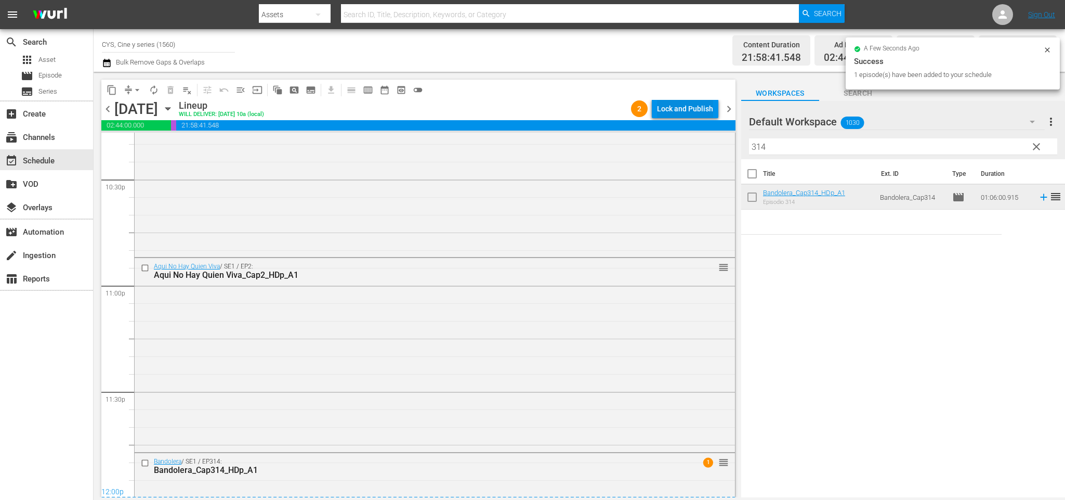
click at [681, 107] on div "Lock and Publish" at bounding box center [685, 108] width 56 height 19
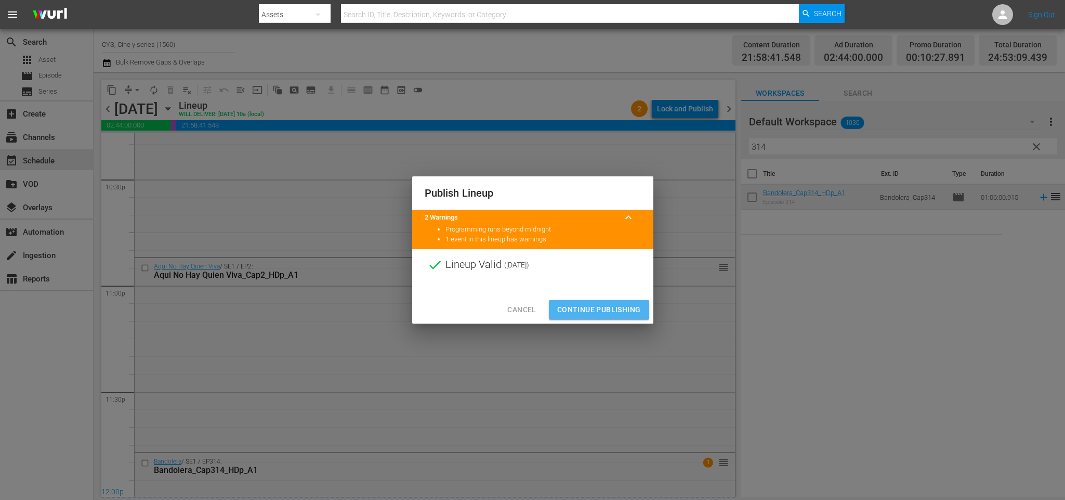
click at [606, 302] on button "Continue Publishing" at bounding box center [599, 309] width 100 height 19
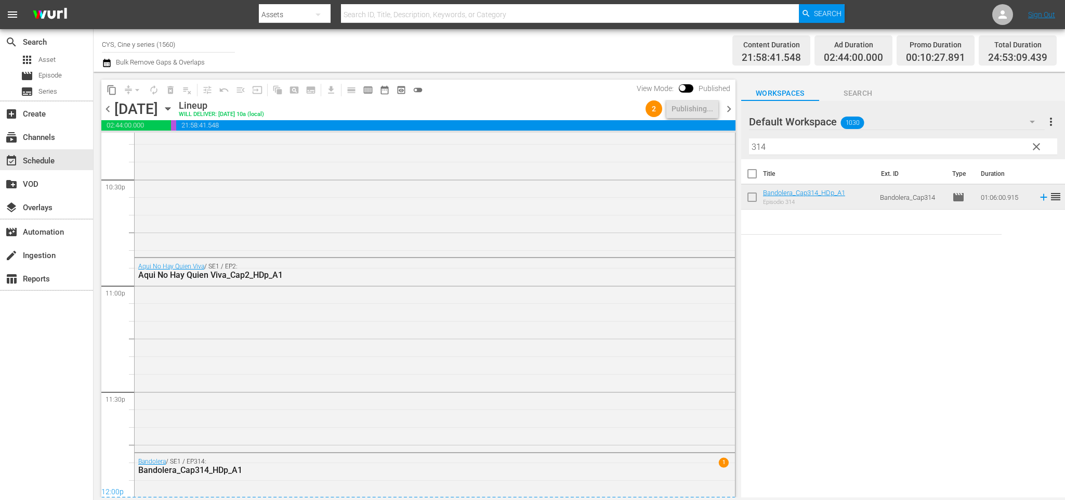
click at [729, 108] on span "chevron_right" at bounding box center [729, 108] width 13 height 13
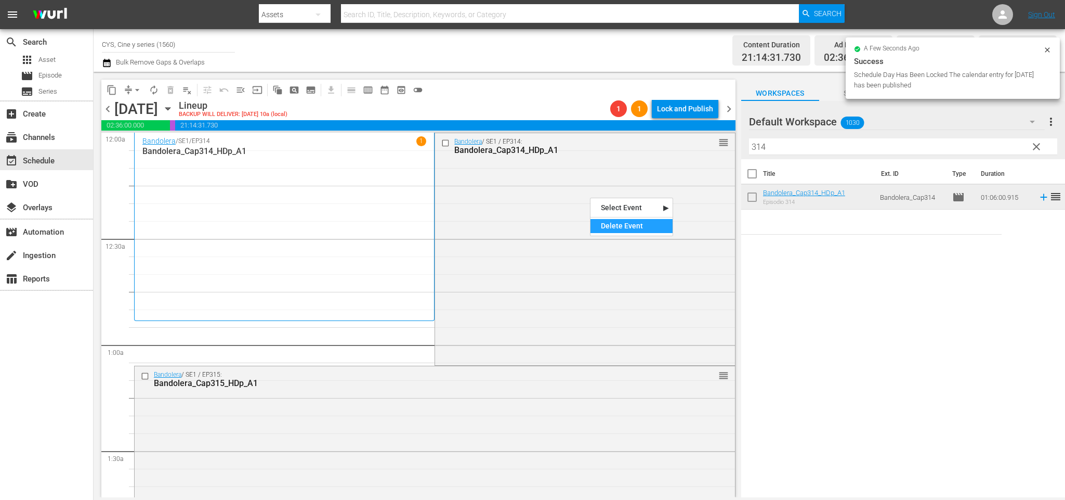
click at [630, 220] on div "Delete Event" at bounding box center [632, 226] width 82 height 14
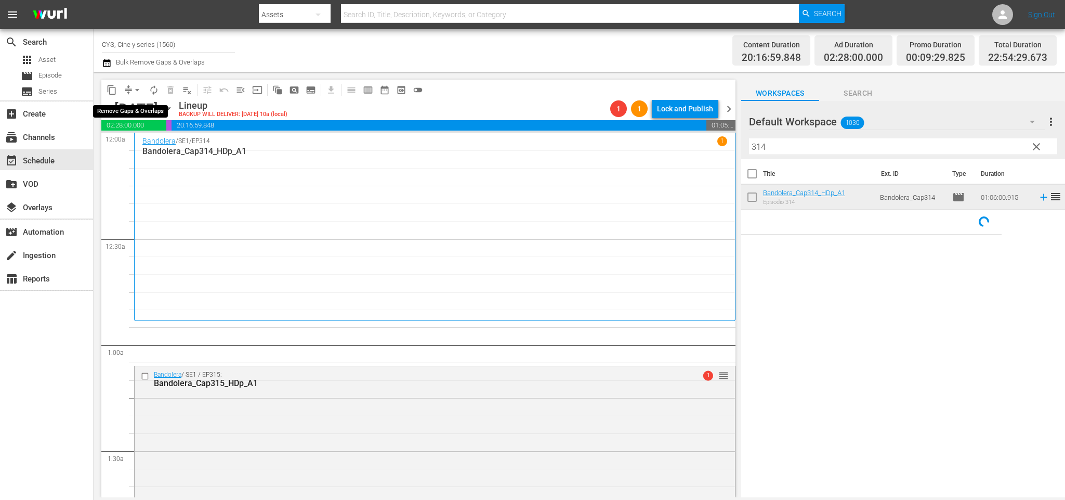
click at [138, 90] on span "arrow_drop_down" at bounding box center [137, 90] width 10 height 10
click at [154, 144] on li "Align to End of Previous Day" at bounding box center [139, 144] width 109 height 17
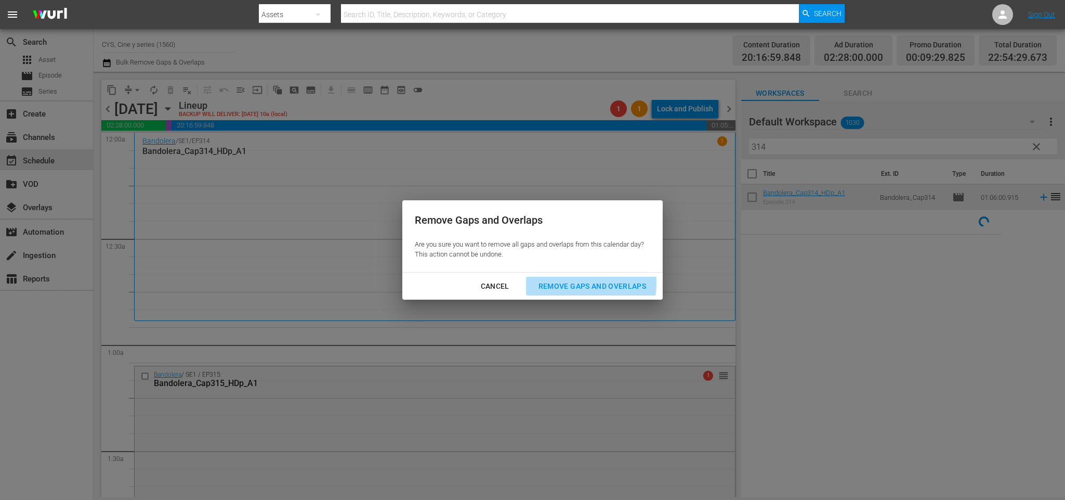
click at [575, 283] on div "Remove Gaps and Overlaps" at bounding box center [592, 286] width 124 height 13
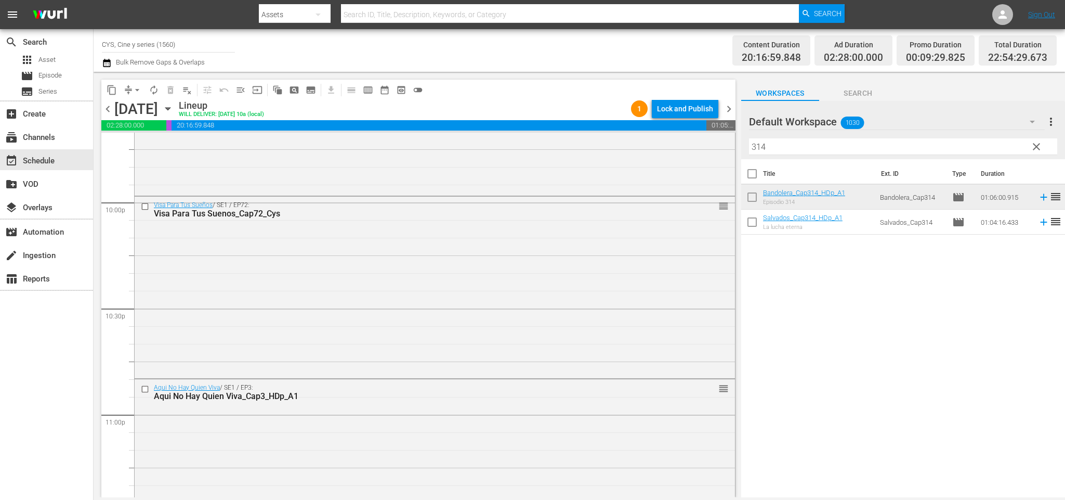
scroll to position [4726, 0]
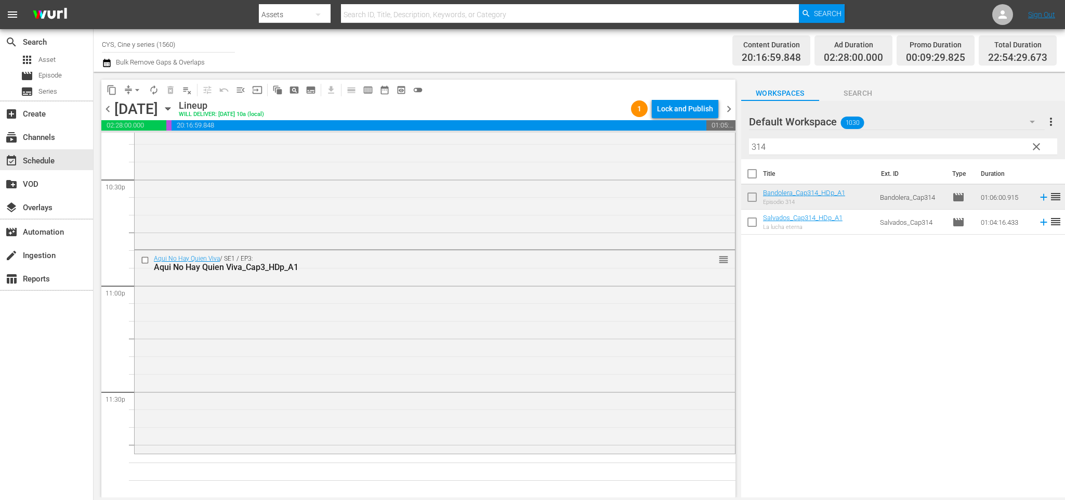
click at [822, 142] on input "314" at bounding box center [903, 146] width 308 height 17
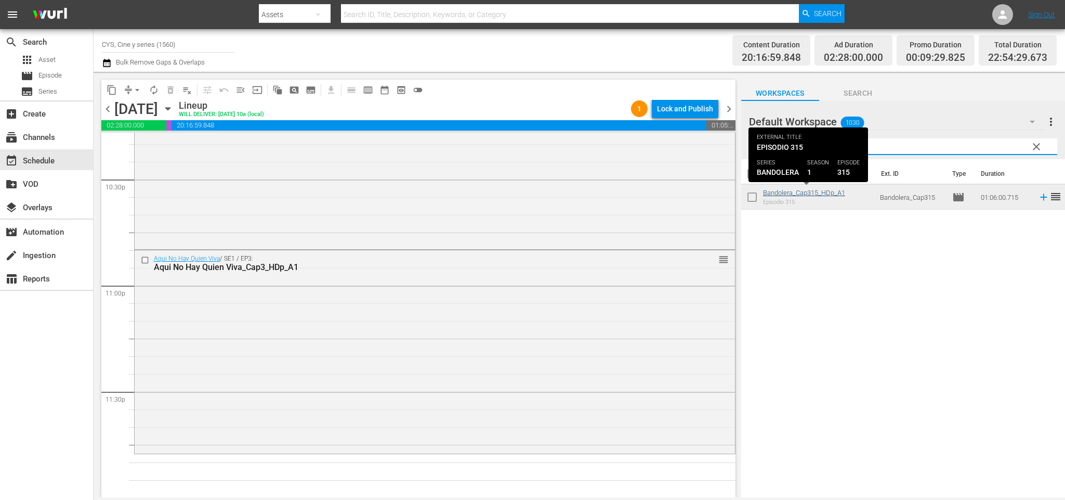
type input "315"
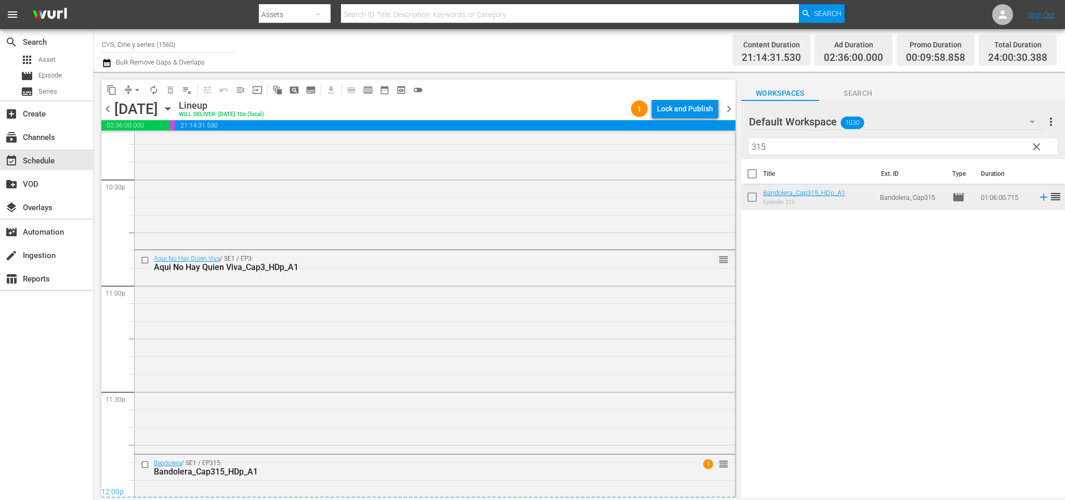
click at [731, 107] on span "chevron_right" at bounding box center [729, 108] width 13 height 13
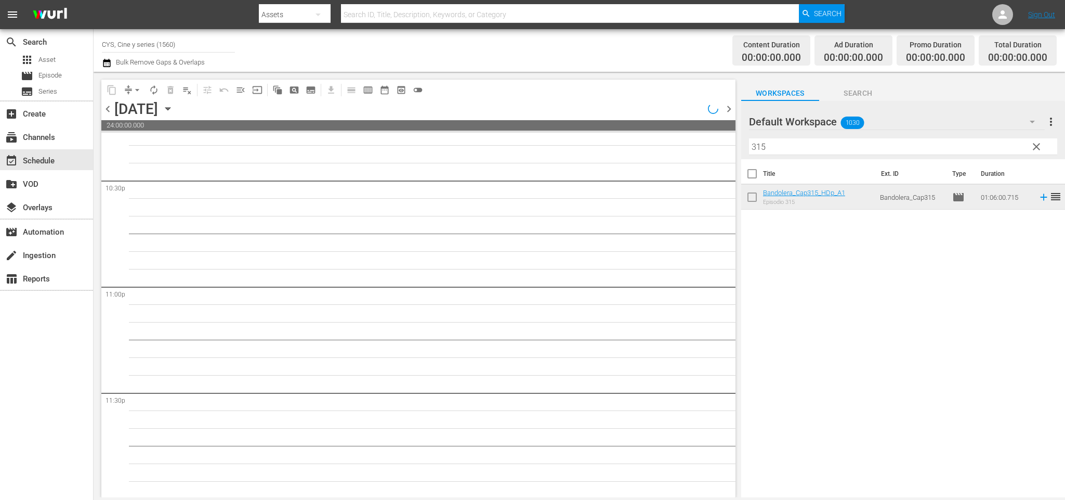
scroll to position [4726, 0]
click at [107, 103] on span "chevron_left" at bounding box center [107, 108] width 13 height 13
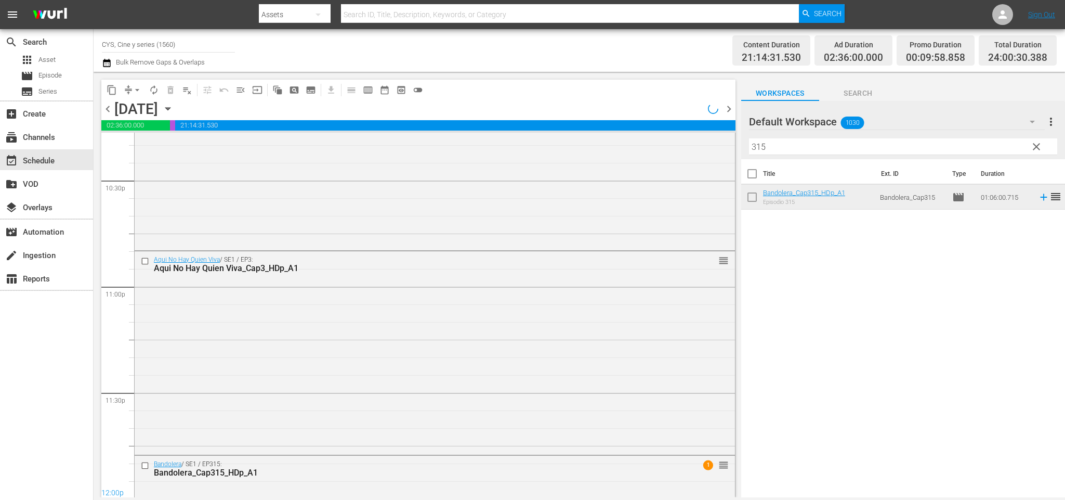
scroll to position [4726, 0]
click at [694, 108] on div "Lock and Publish" at bounding box center [685, 108] width 56 height 19
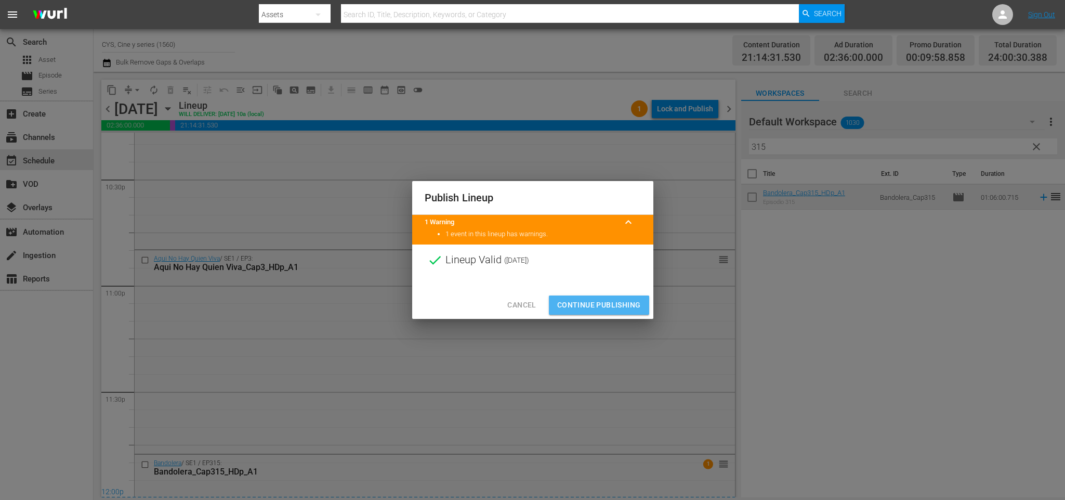
click at [605, 297] on button "Continue Publishing" at bounding box center [599, 304] width 100 height 19
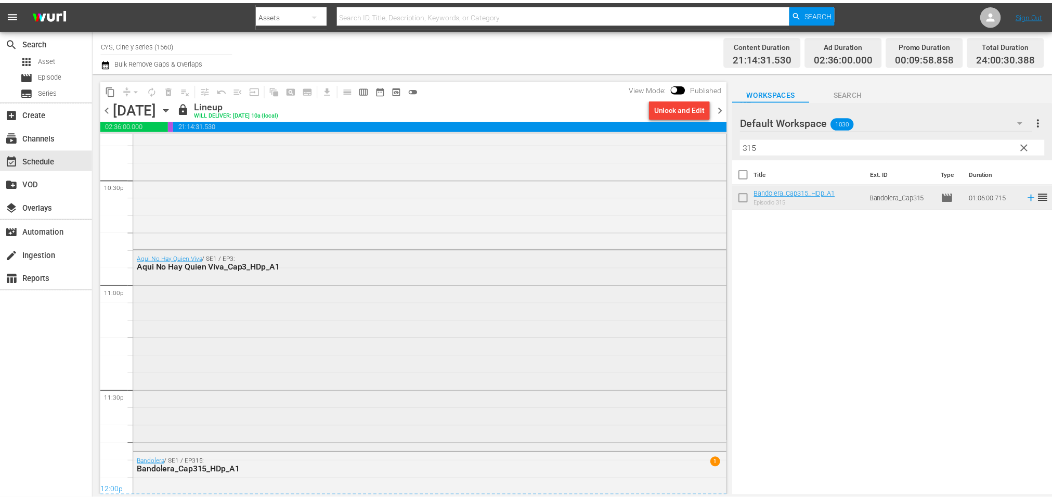
scroll to position [4492, 0]
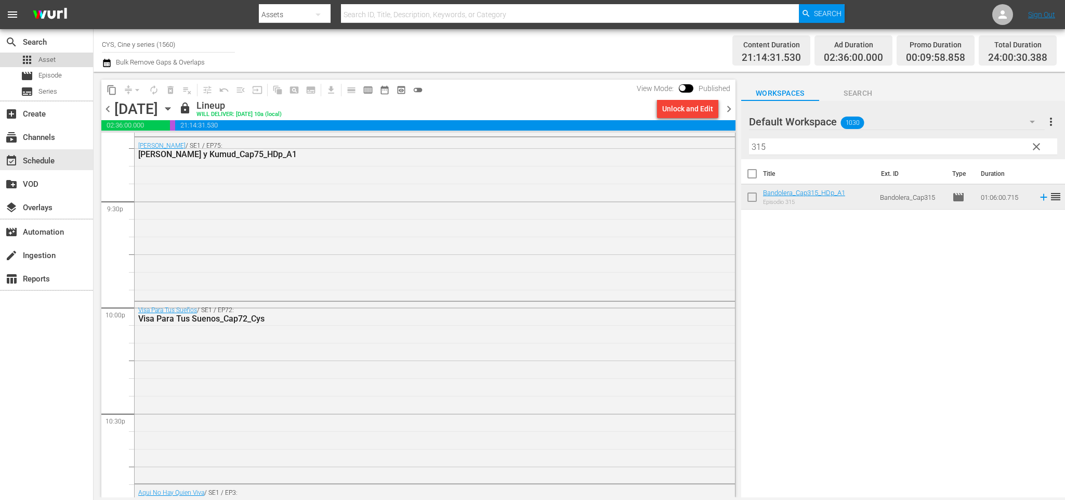
click at [49, 57] on span "Asset" at bounding box center [46, 60] width 17 height 10
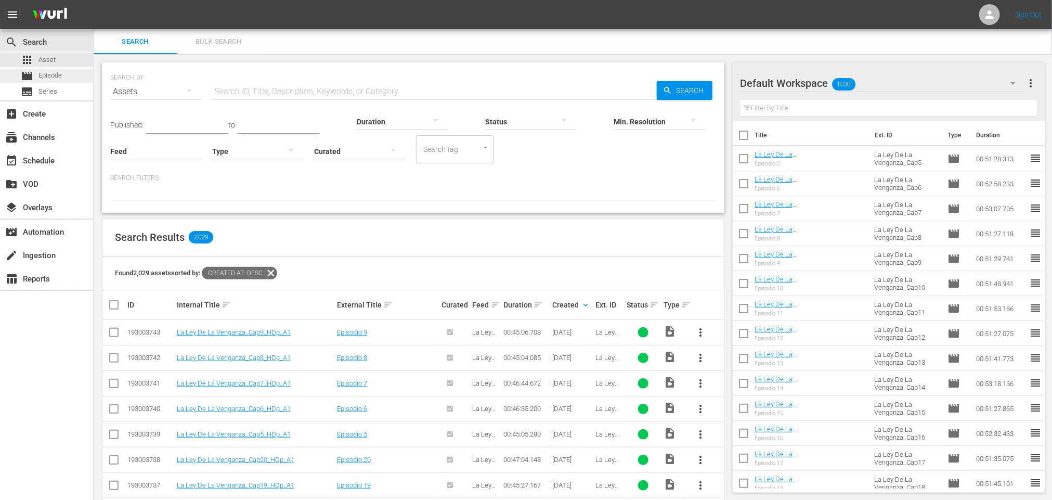
click at [48, 73] on span "Episode" at bounding box center [49, 75] width 23 height 10
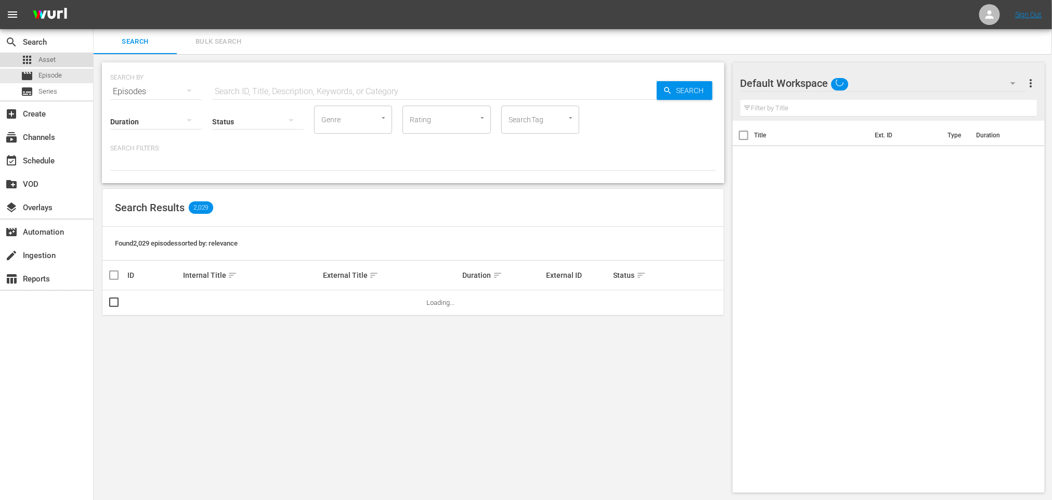
click at [52, 58] on span "Asset" at bounding box center [46, 60] width 17 height 10
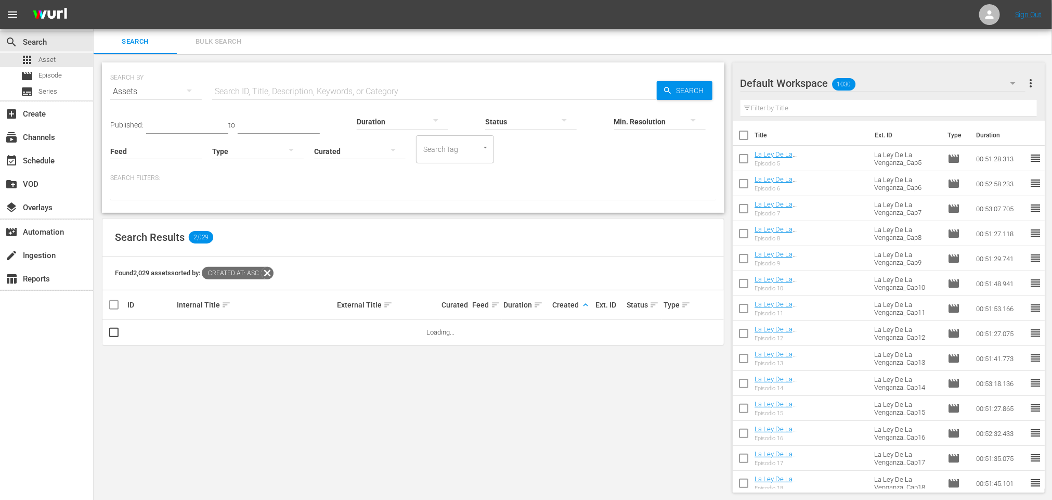
click at [584, 306] on span "keyboard_arrow_up" at bounding box center [585, 304] width 9 height 9
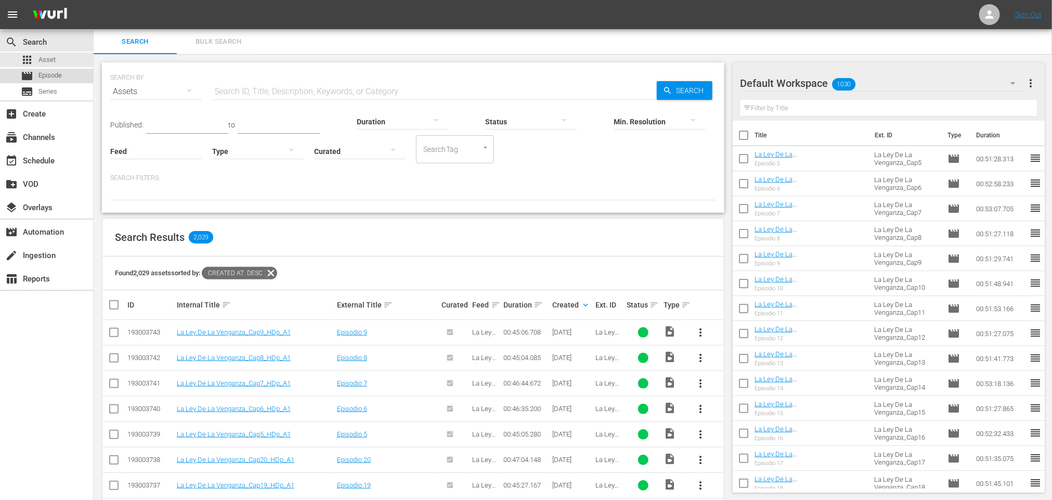
click at [50, 74] on span "Episode" at bounding box center [49, 75] width 23 height 10
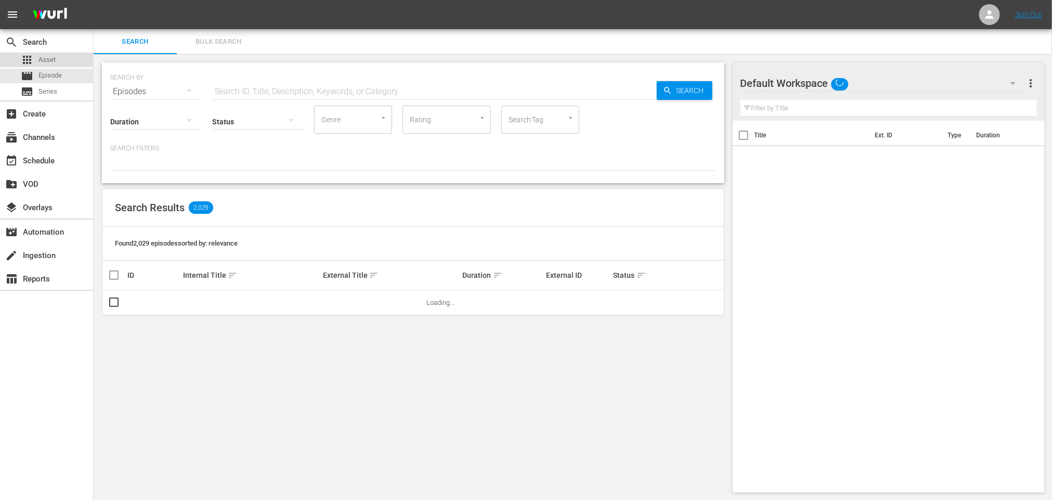
click at [48, 56] on span "Asset" at bounding box center [46, 60] width 17 height 10
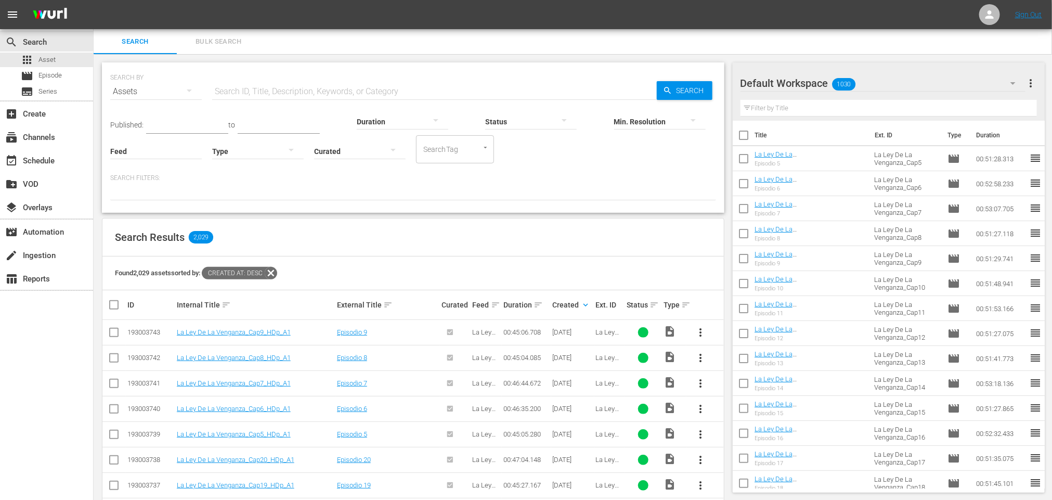
click at [659, 426] on td at bounding box center [643, 433] width 37 height 25
click at [58, 75] on span "Episode" at bounding box center [49, 75] width 23 height 10
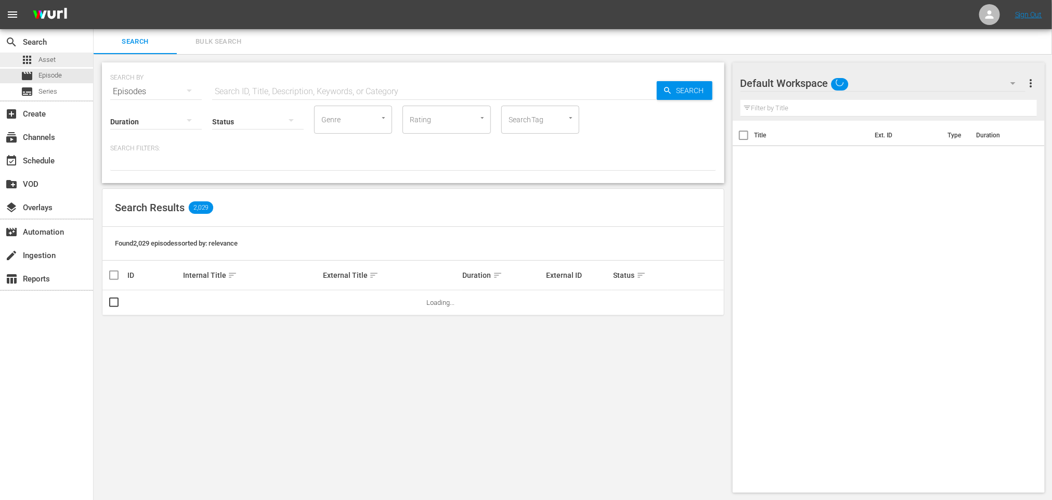
click at [59, 58] on div "apps Asset" at bounding box center [46, 60] width 93 height 15
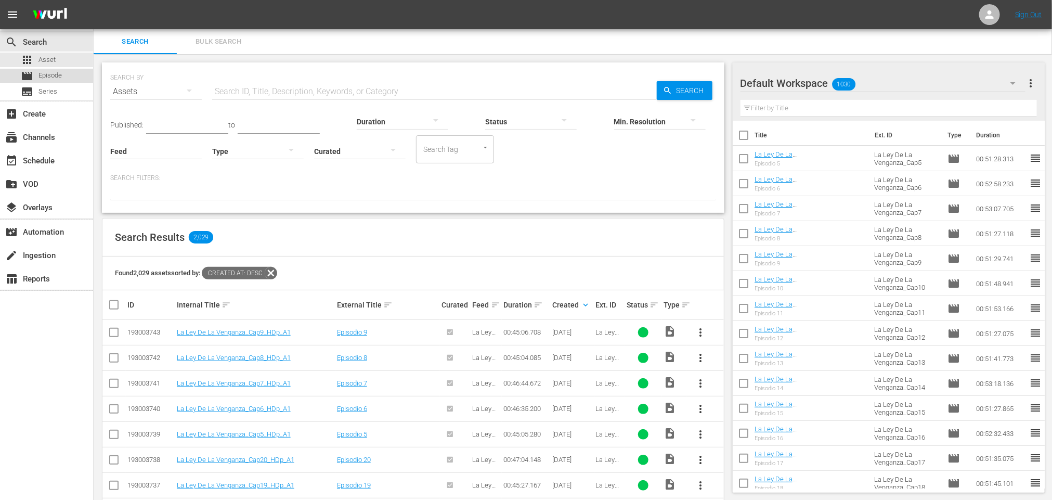
click at [46, 80] on span "Episode" at bounding box center [49, 75] width 23 height 10
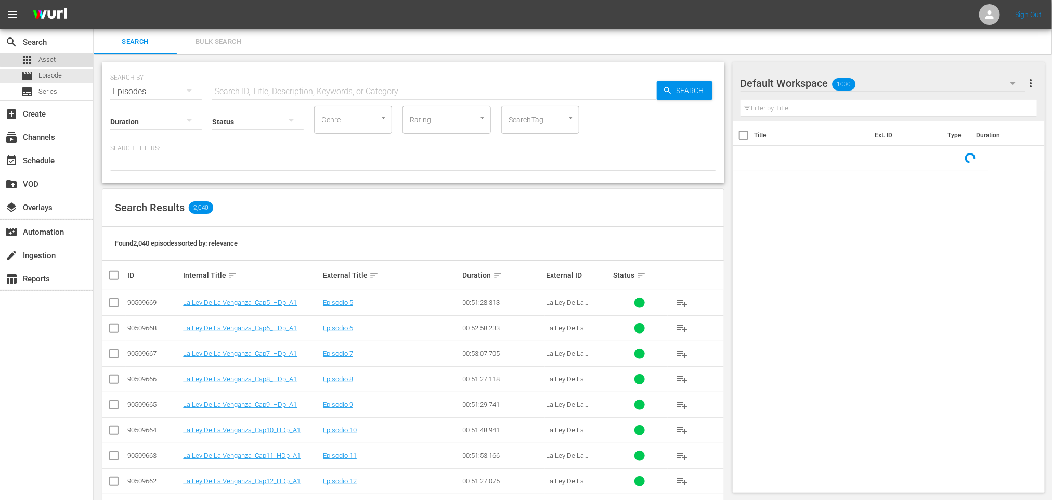
click at [52, 58] on span "Asset" at bounding box center [46, 60] width 17 height 10
